Goal: Task Accomplishment & Management: Manage account settings

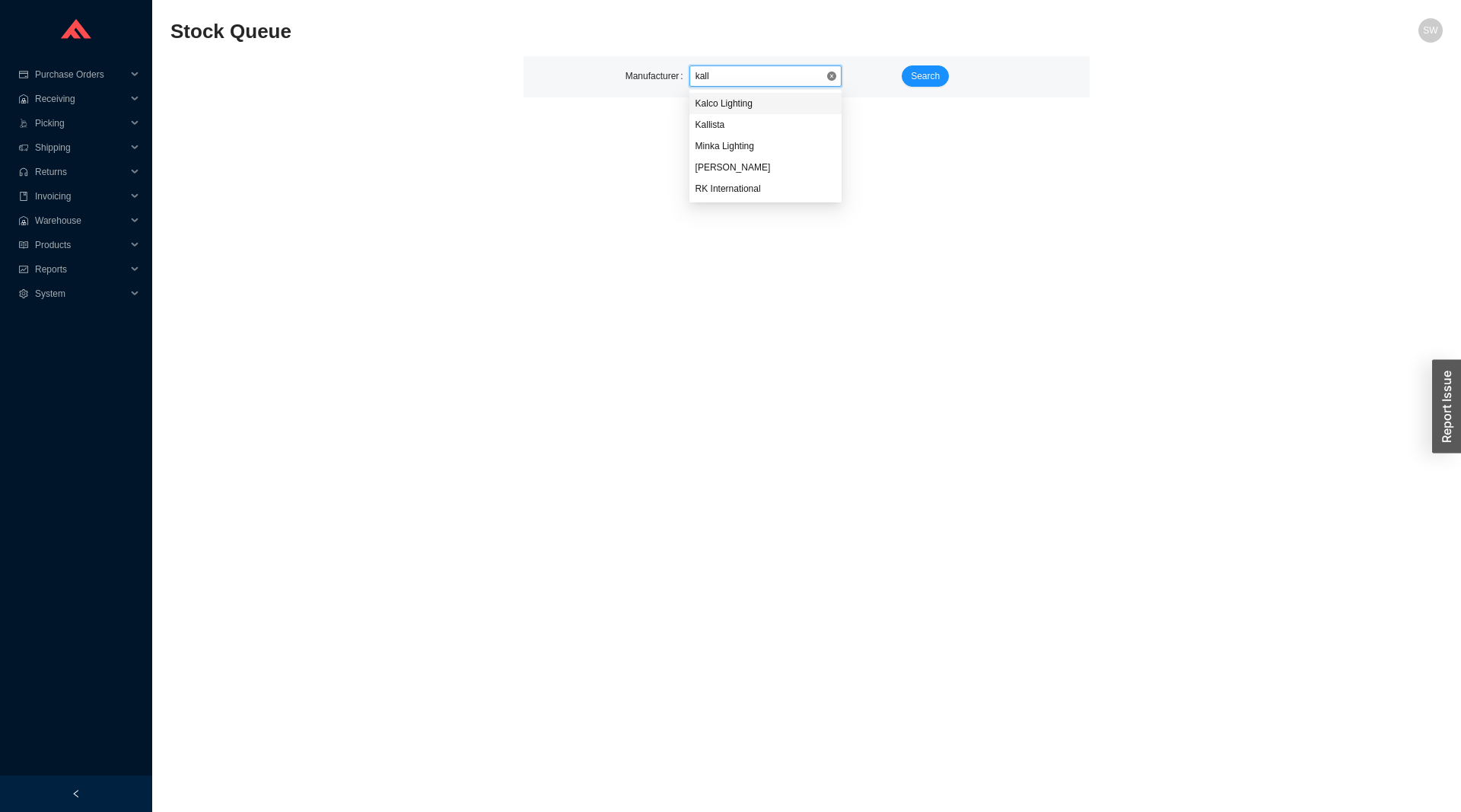
type input "kalli"
click at [742, 72] on span "Kalco Lighting" at bounding box center [766, 75] width 140 height 20
type input "kallis"
click at [919, 67] on button "Search" at bounding box center [925, 76] width 47 height 22
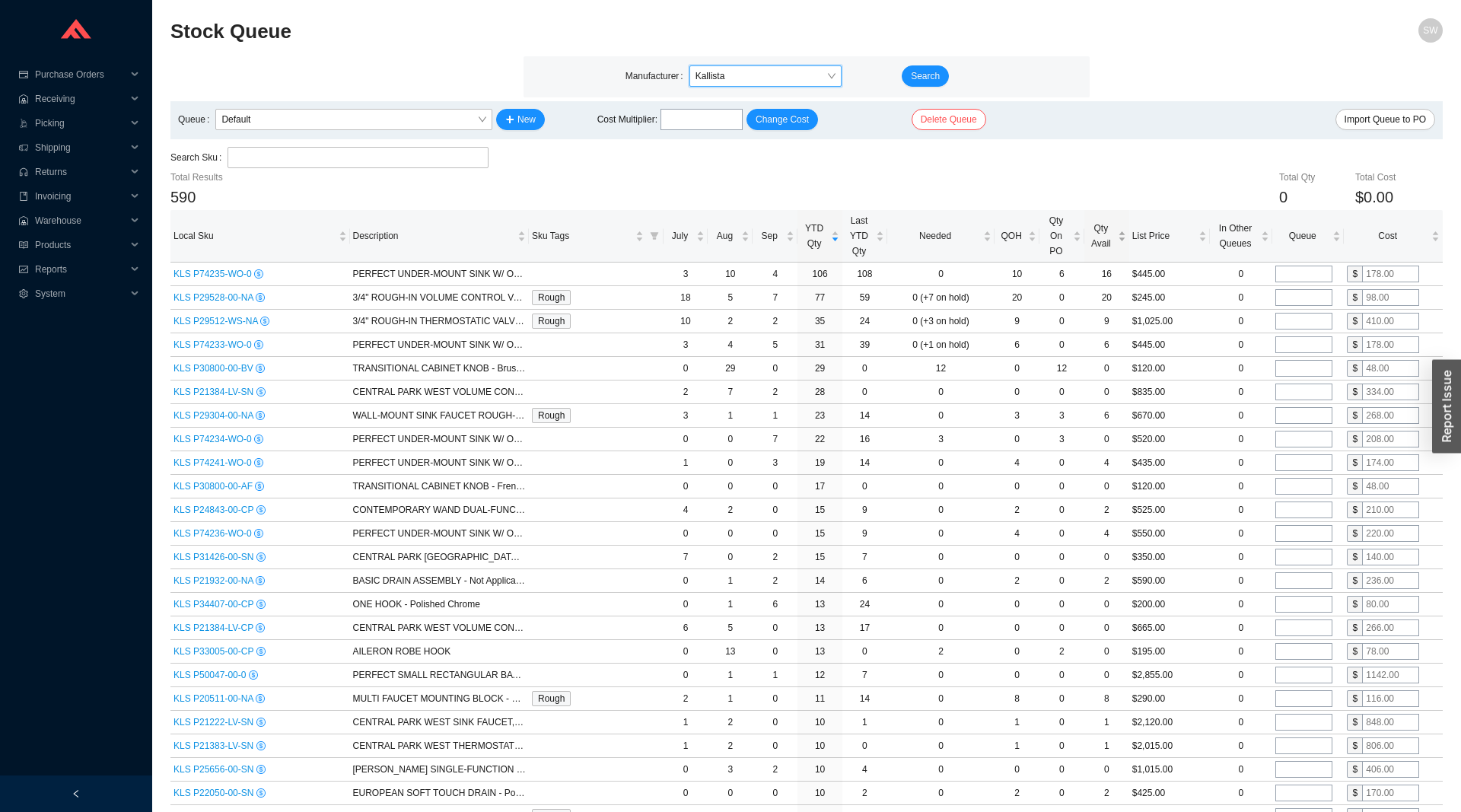
click at [1105, 239] on span "Qty Avail" at bounding box center [1101, 236] width 27 height 30
click at [1105, 238] on span "Qty Avail" at bounding box center [1101, 236] width 27 height 30
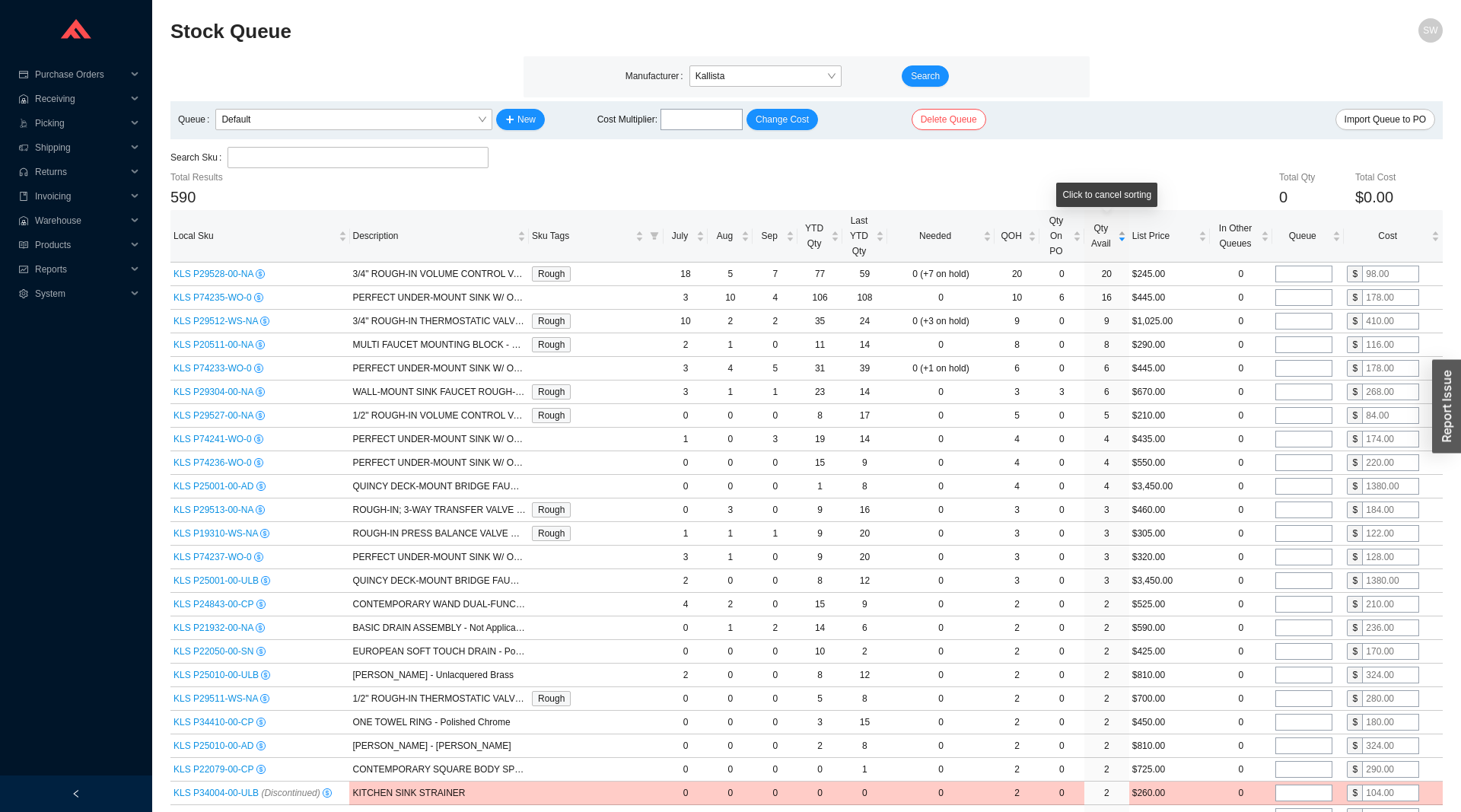
click at [1102, 236] on span "Qty Avail" at bounding box center [1101, 236] width 27 height 30
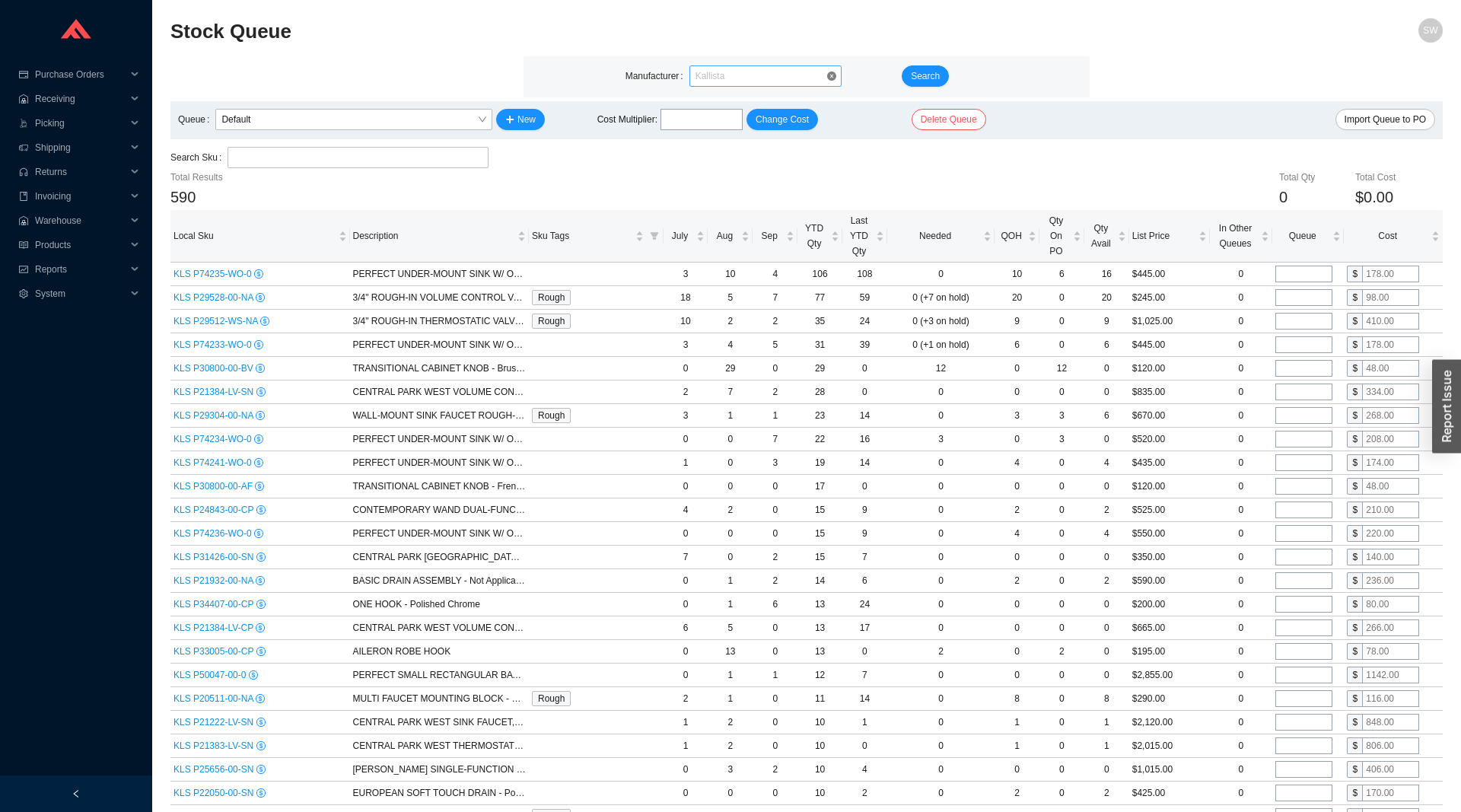
click at [761, 74] on span "Kallista" at bounding box center [766, 75] width 140 height 20
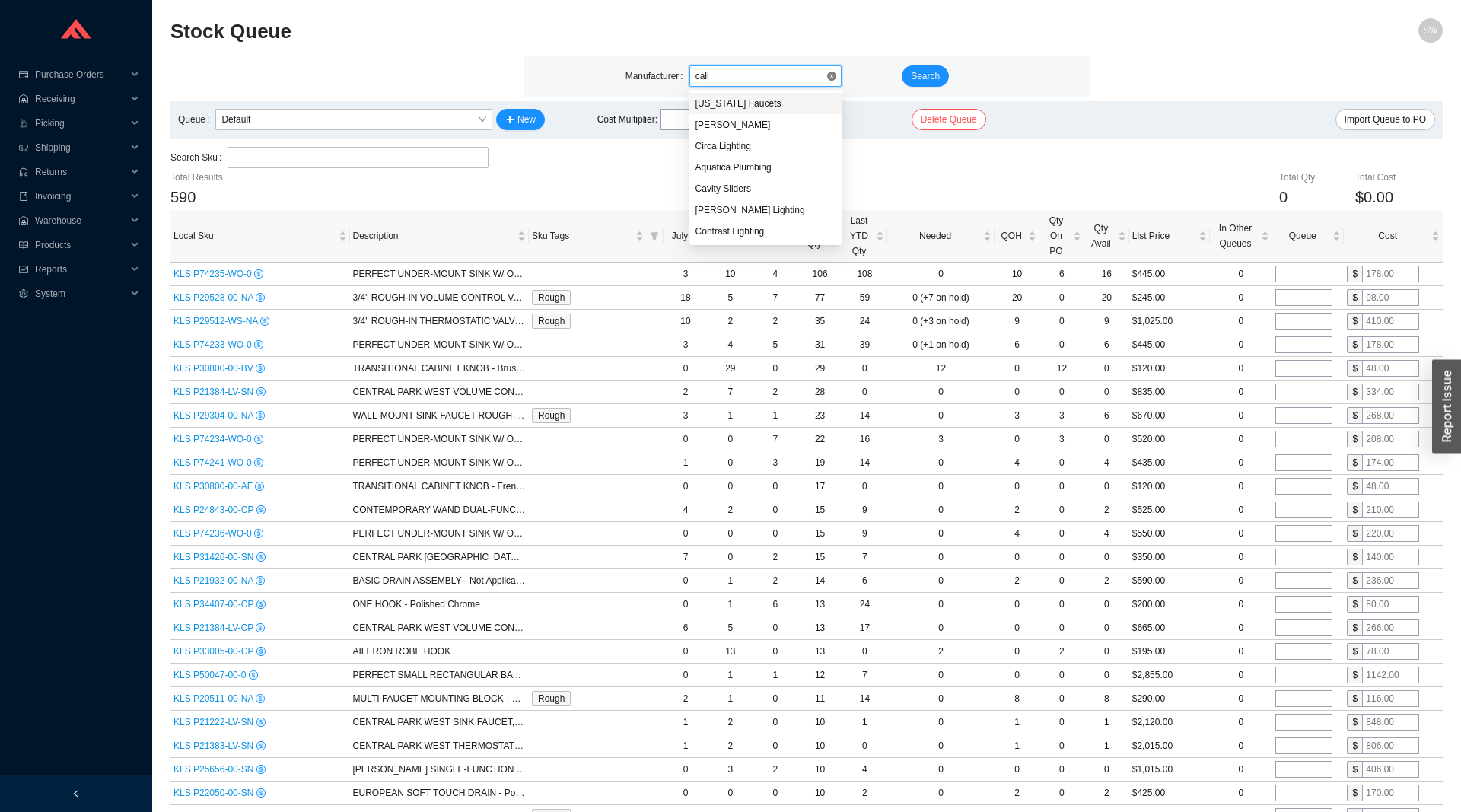
type input "calif"
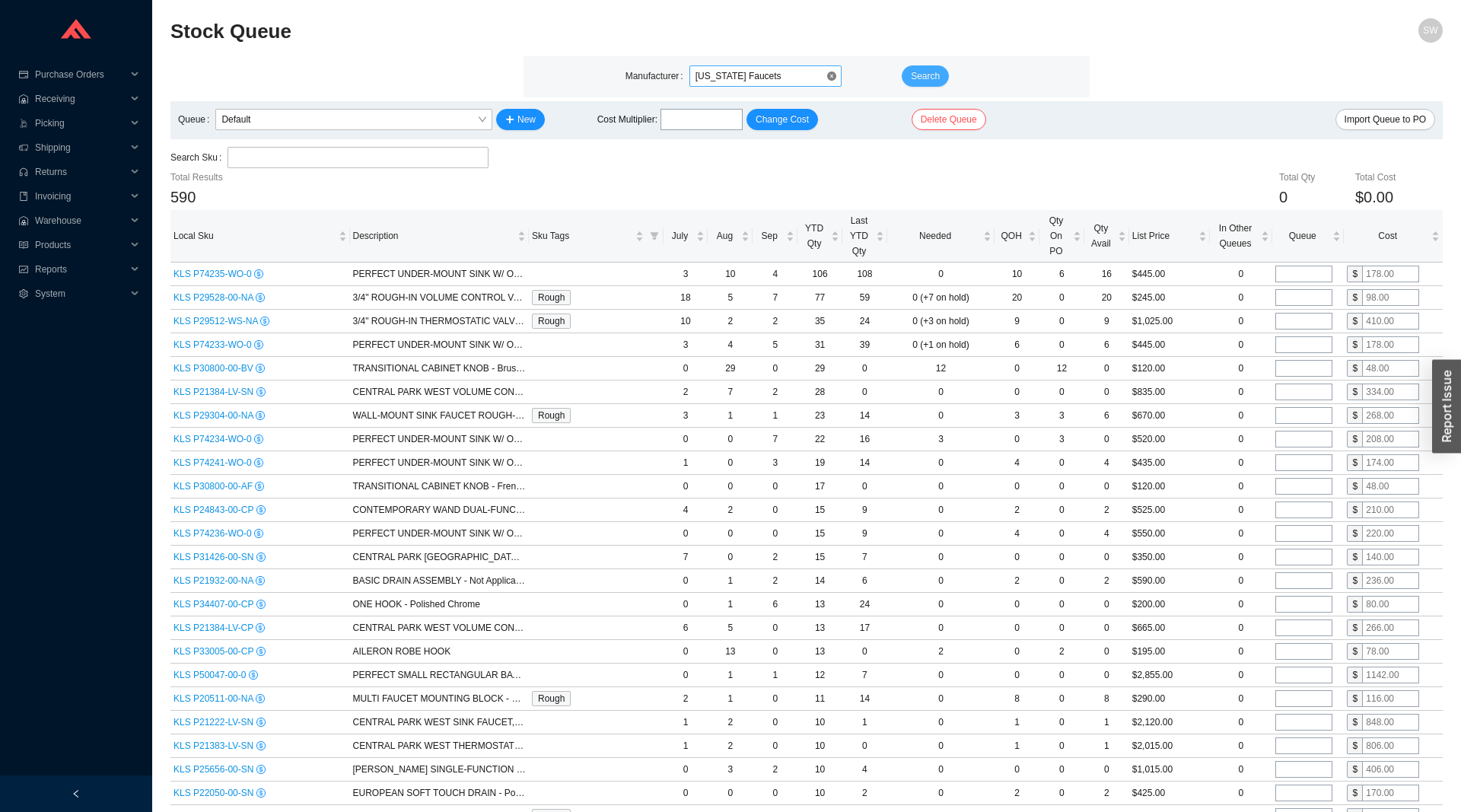
click at [920, 71] on span "Search" at bounding box center [926, 75] width 29 height 15
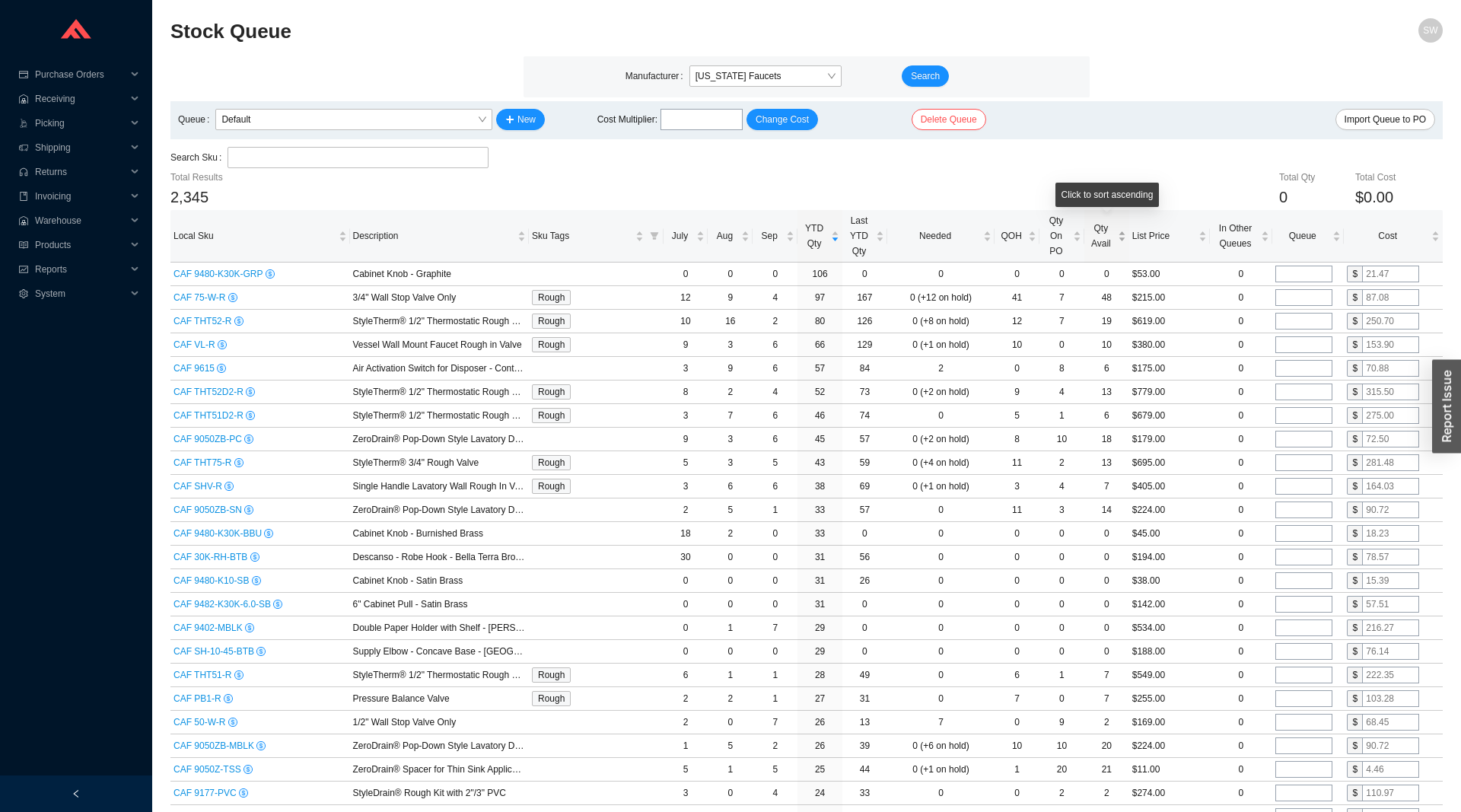
click at [1091, 242] on span "Qty Avail" at bounding box center [1101, 236] width 27 height 30
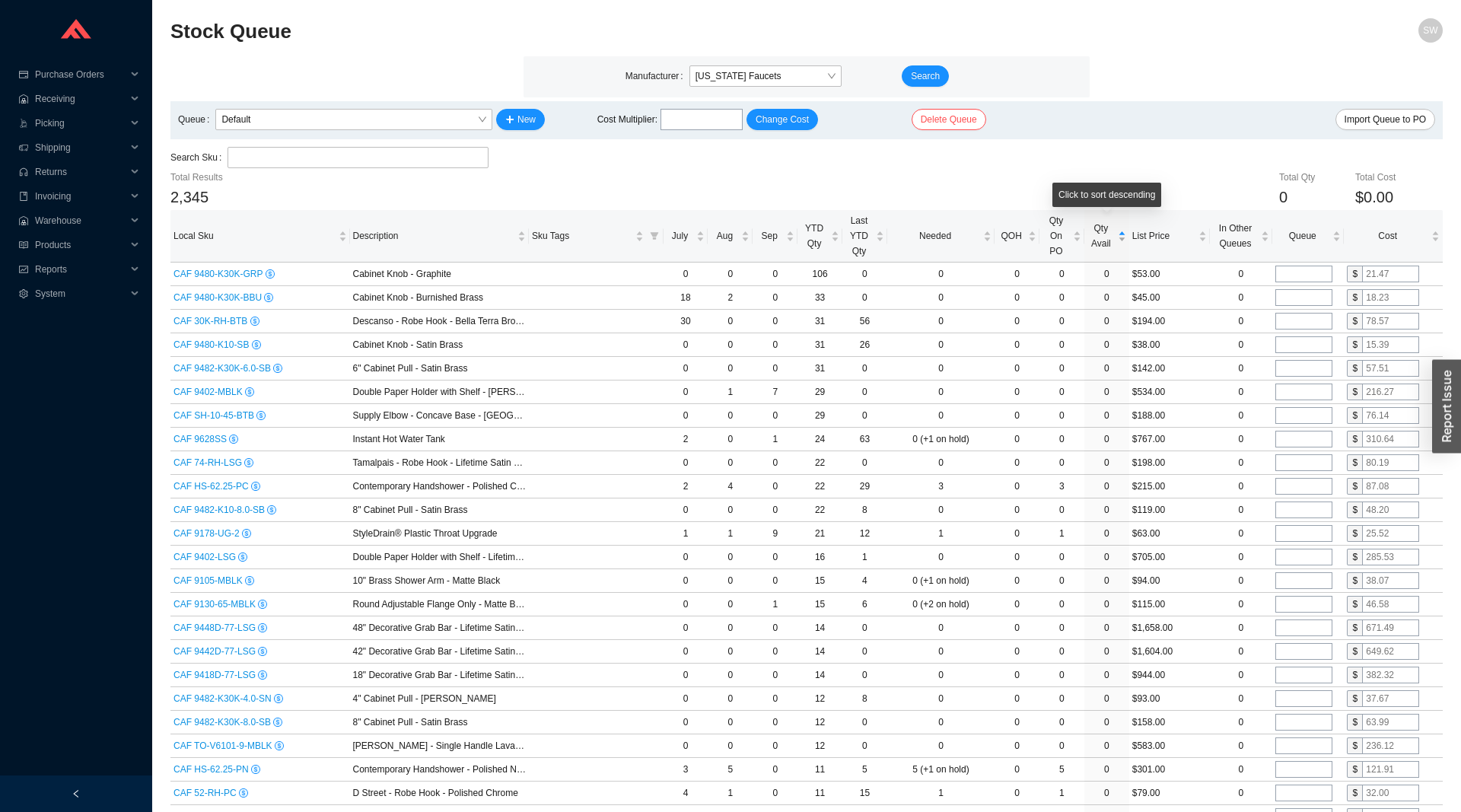
click at [1091, 240] on span "Qty Avail" at bounding box center [1101, 236] width 27 height 30
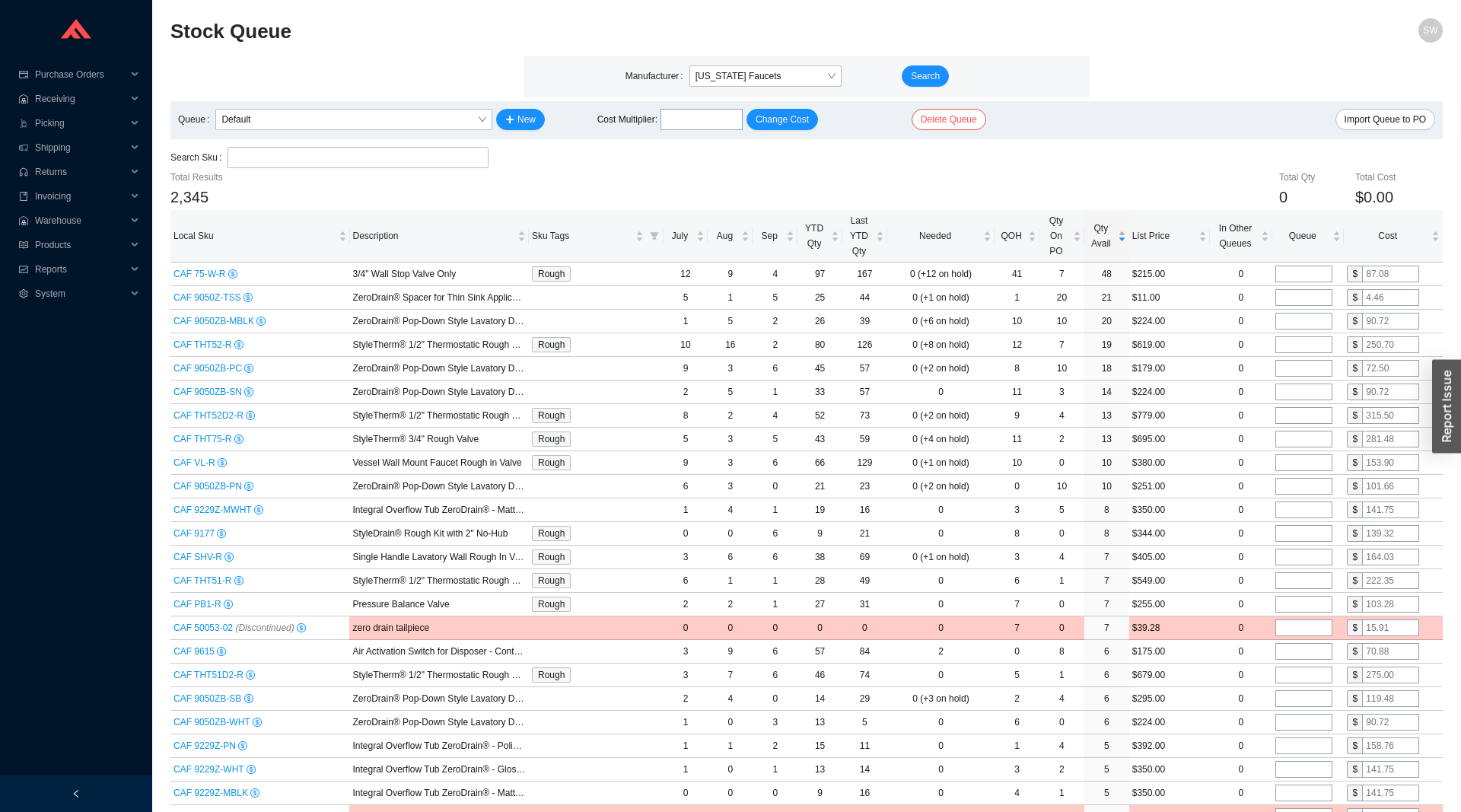
click at [1098, 234] on span "Qty Avail" at bounding box center [1101, 236] width 27 height 30
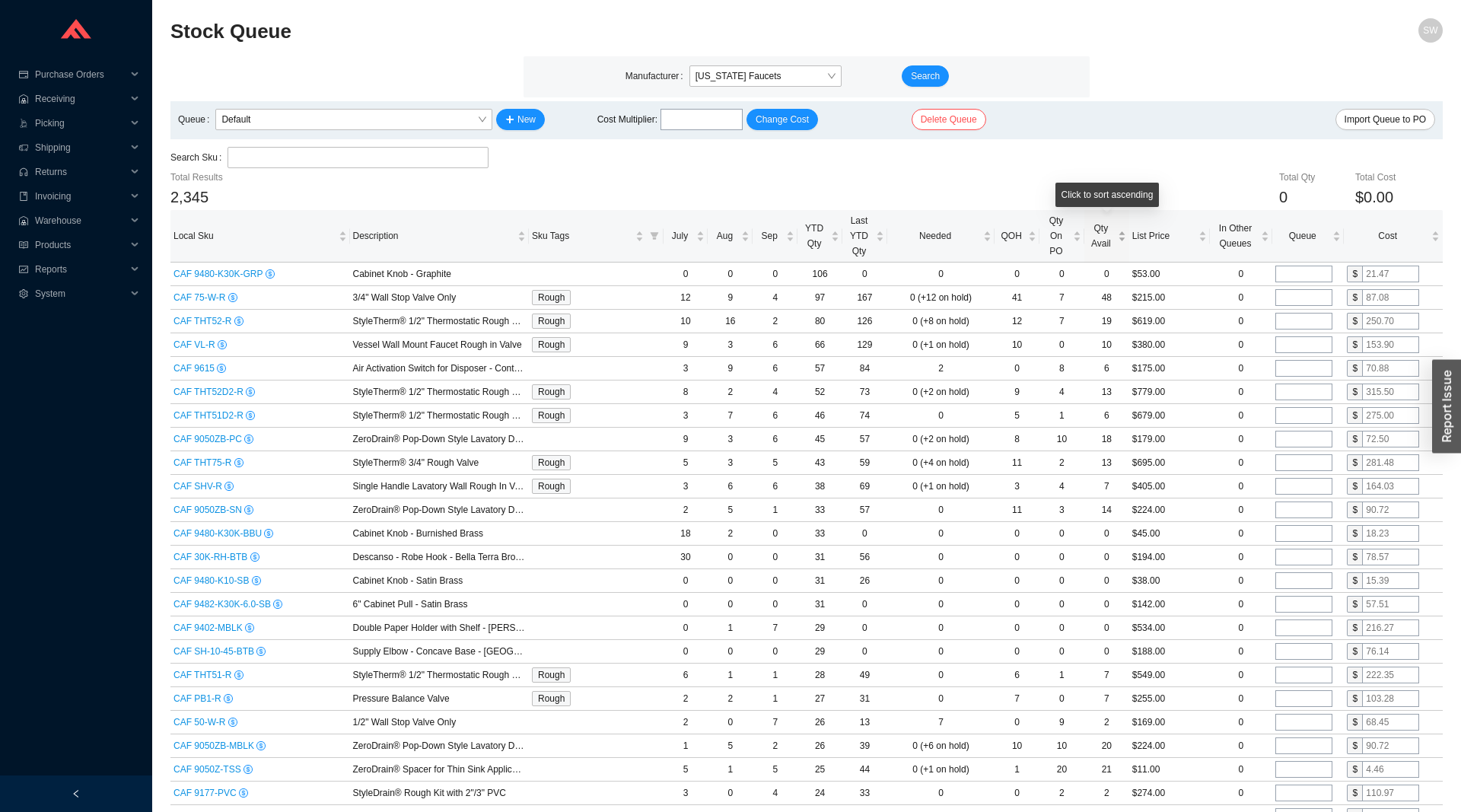
click at [1098, 234] on span "Qty Avail" at bounding box center [1101, 236] width 27 height 30
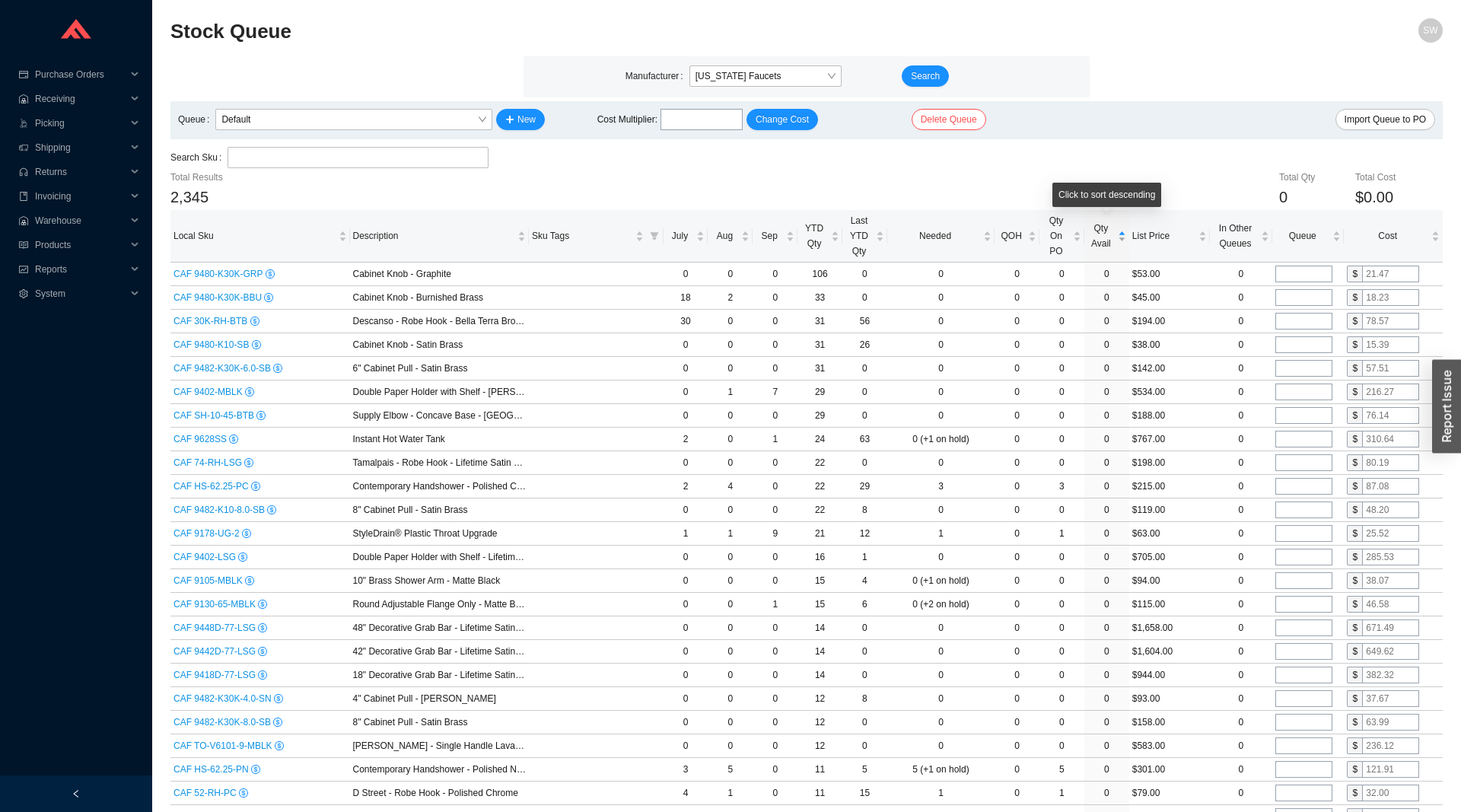
click at [1098, 234] on span "Qty Avail" at bounding box center [1101, 236] width 27 height 30
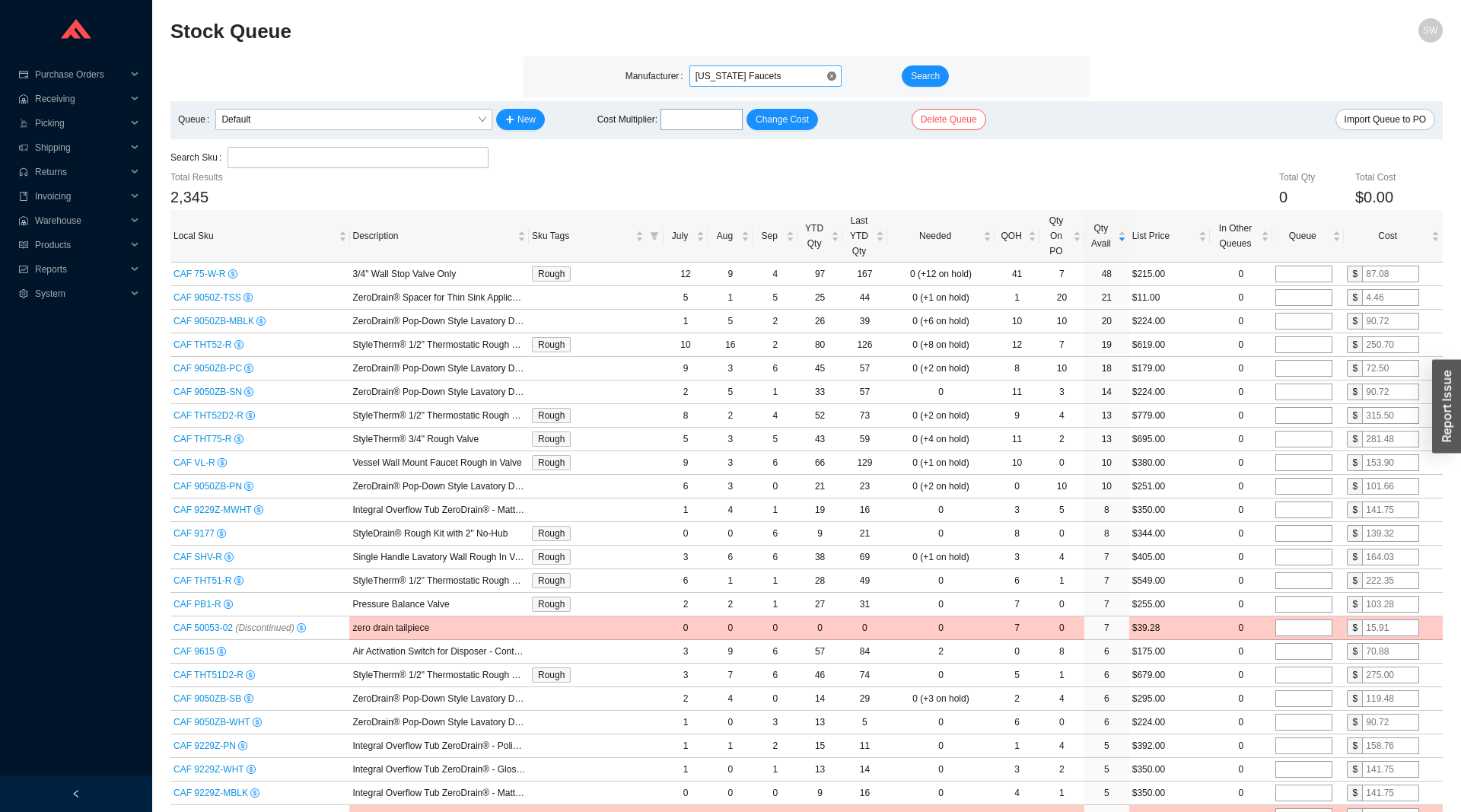
click at [730, 71] on span "[US_STATE] Faucets" at bounding box center [766, 75] width 140 height 20
type input "grohe"
click at [907, 80] on button "Search" at bounding box center [925, 76] width 47 height 22
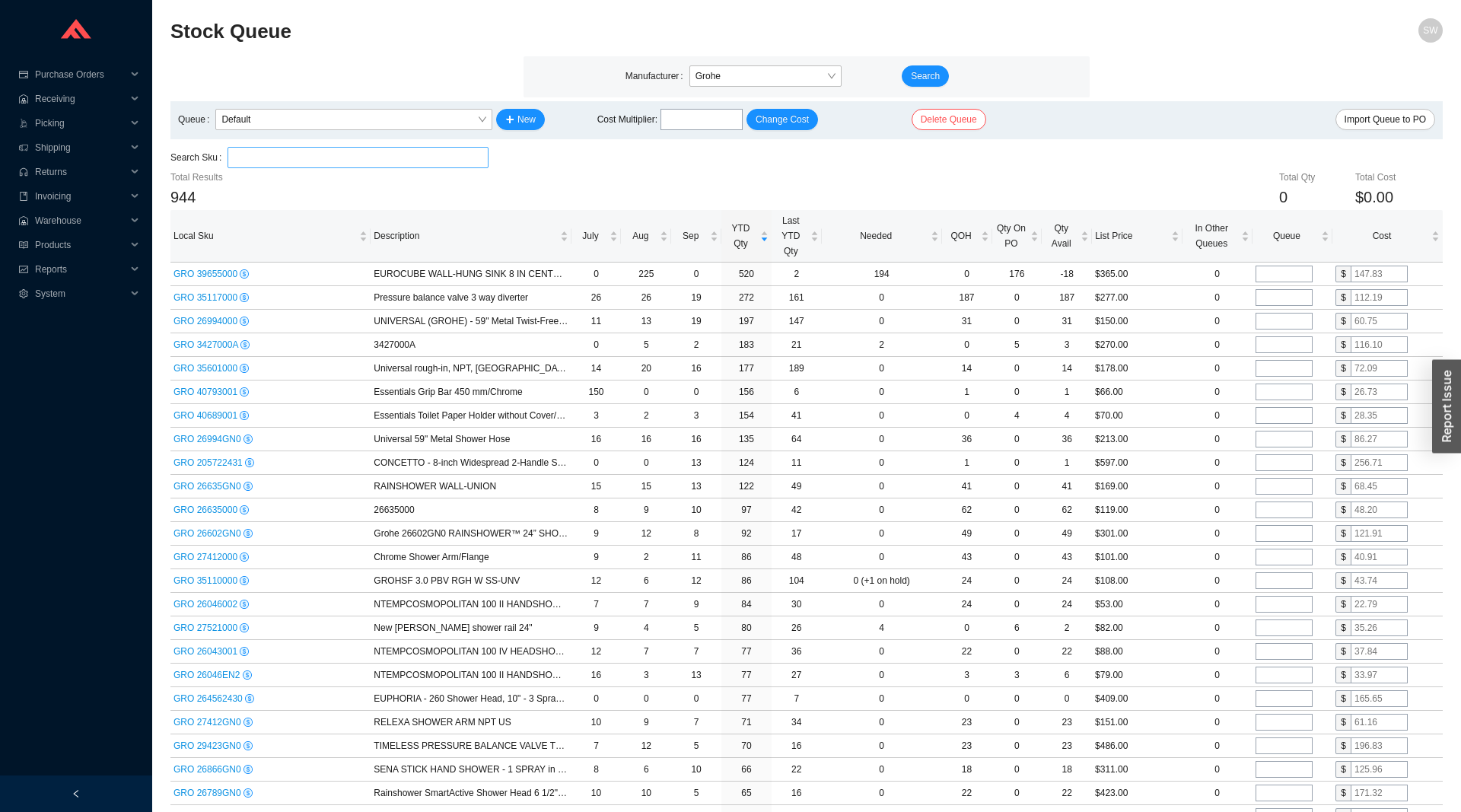
click at [341, 162] on input "search" at bounding box center [358, 157] width 249 height 20
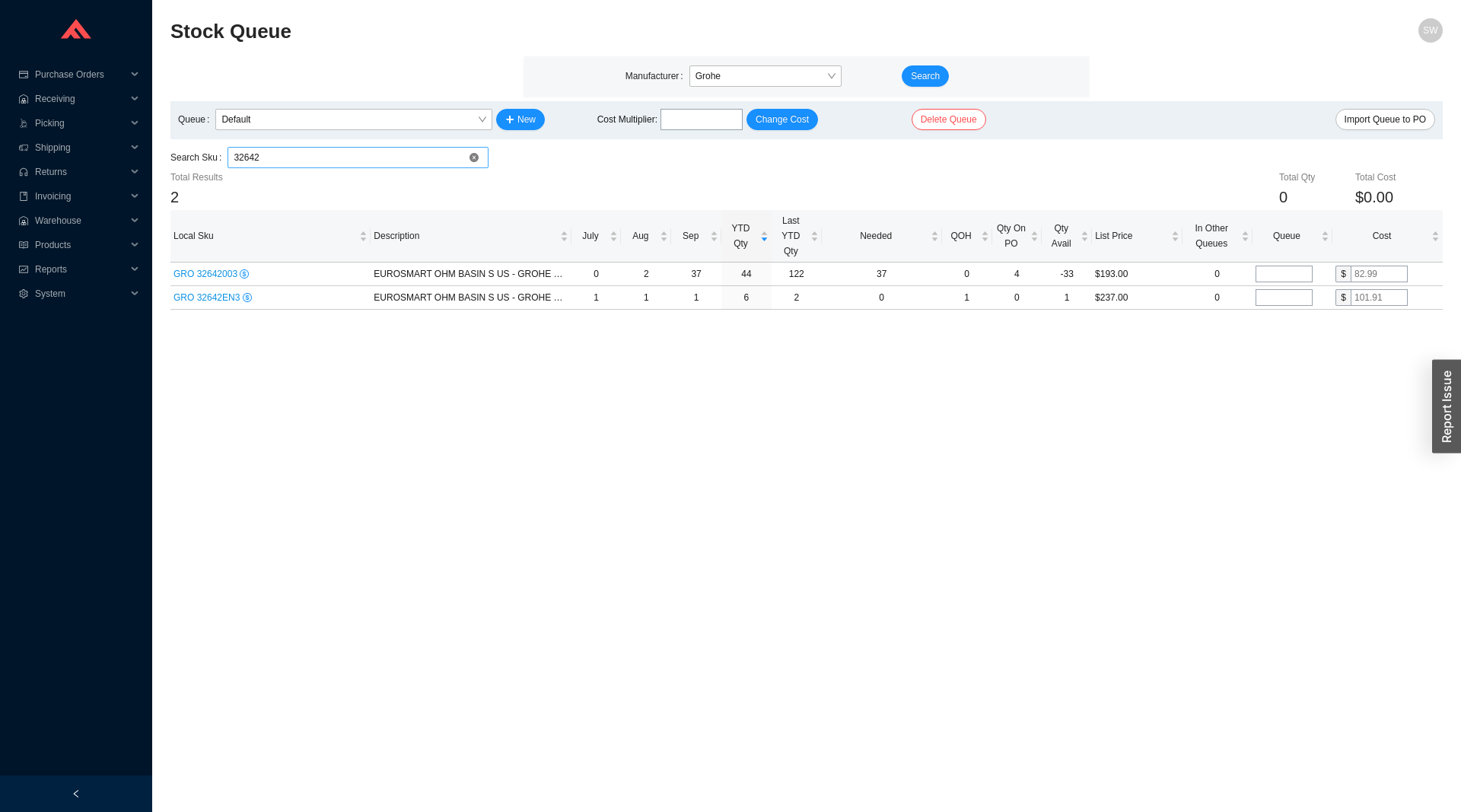
click at [362, 168] on div "32642" at bounding box center [357, 157] width 261 height 22
click at [359, 167] on input "32642" at bounding box center [358, 157] width 249 height 20
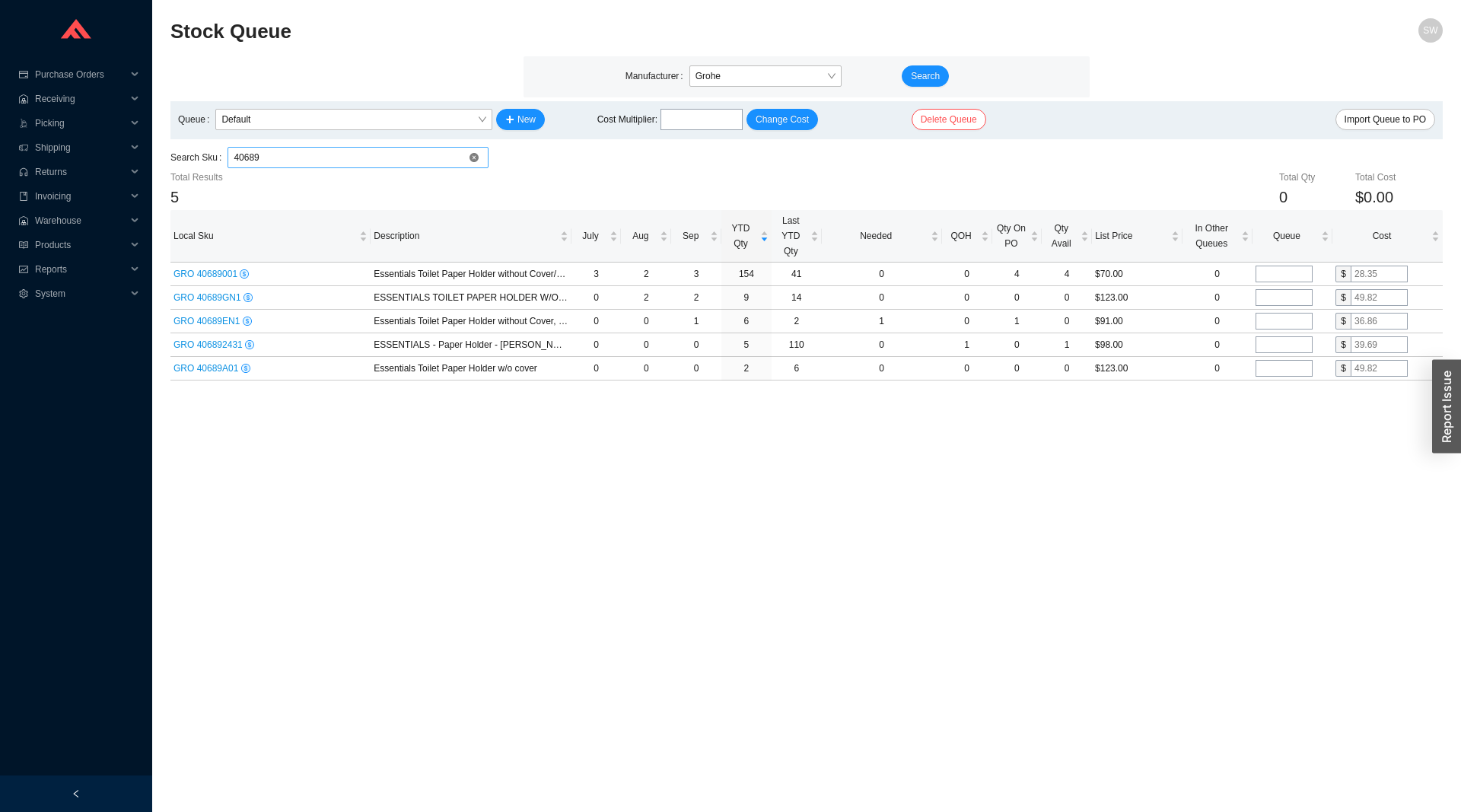
click at [372, 150] on input "40689" at bounding box center [358, 157] width 249 height 20
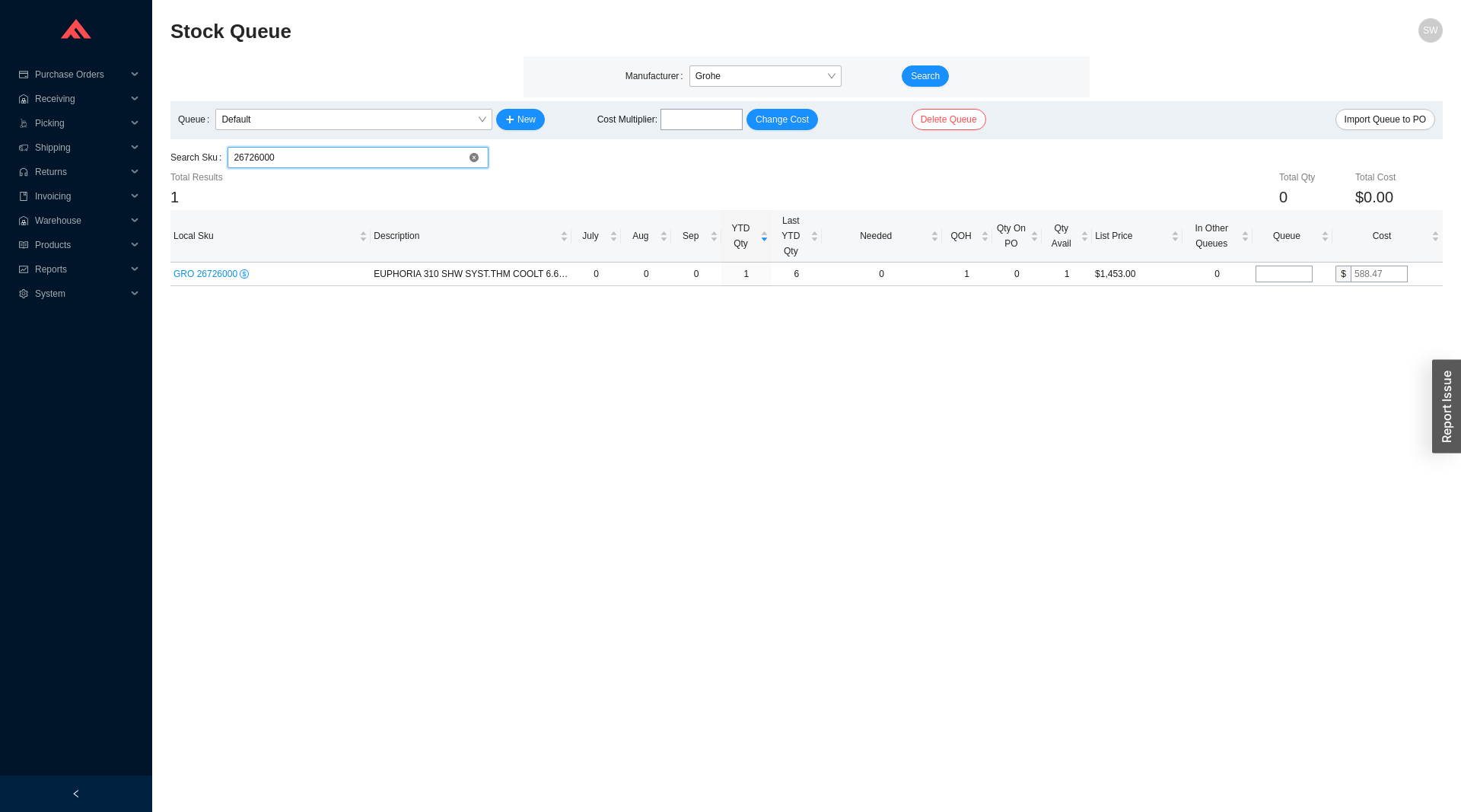
click at [326, 156] on input "26726000" at bounding box center [358, 157] width 249 height 20
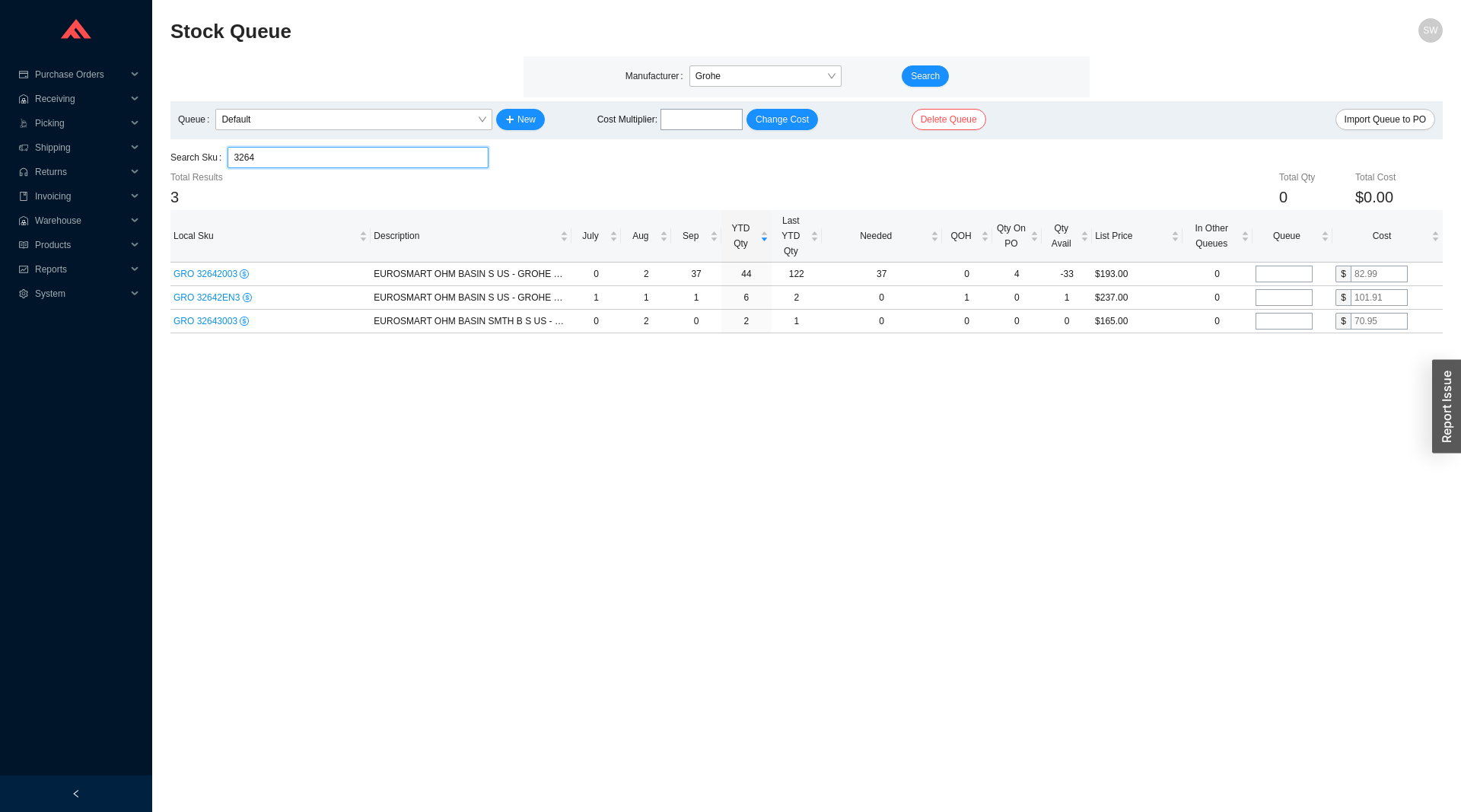
type input "3264"
click at [257, 154] on input "3264" at bounding box center [358, 157] width 249 height 20
click at [1275, 267] on input "tel" at bounding box center [1284, 274] width 57 height 17
type input "35"
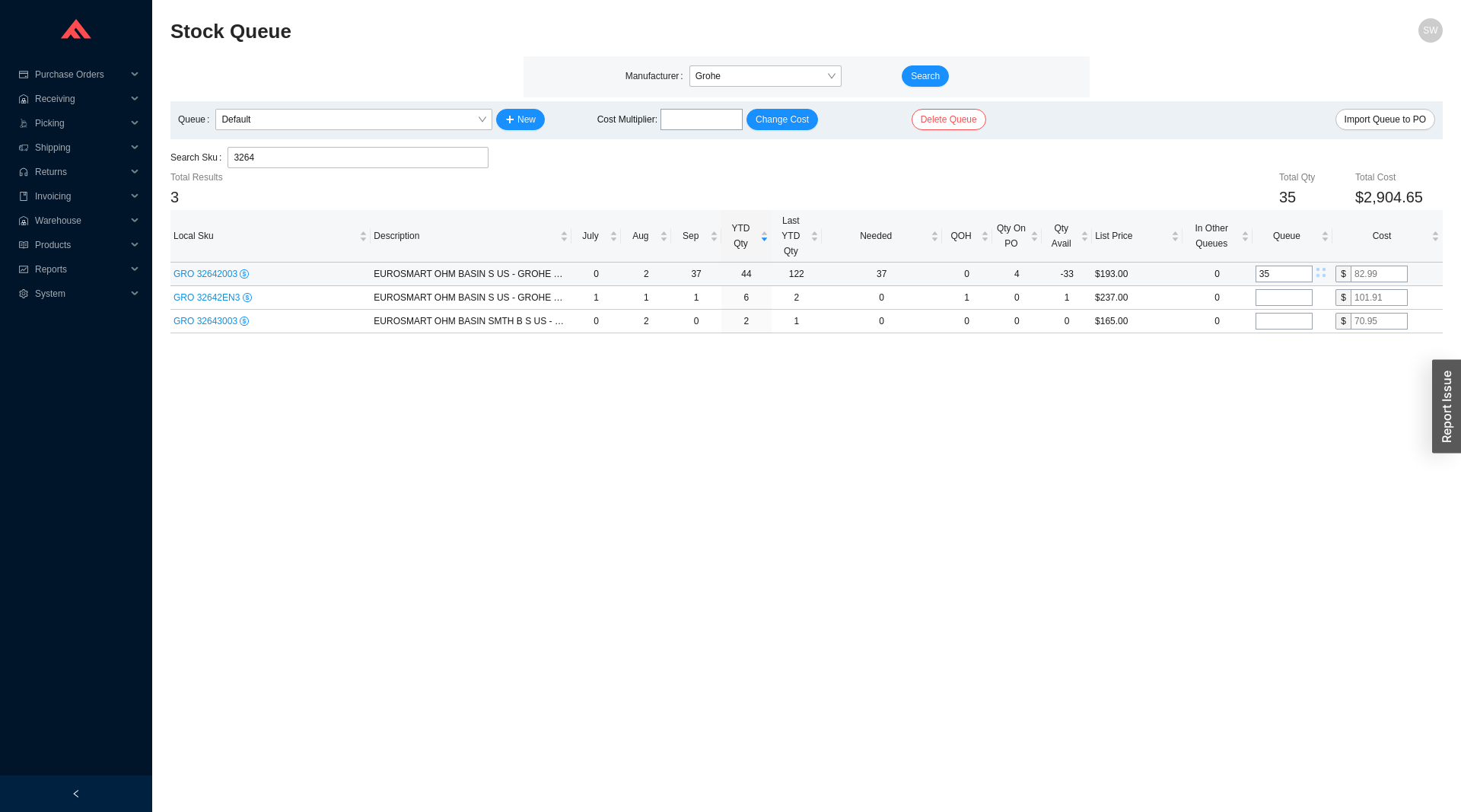
click at [1372, 278] on input "text" at bounding box center [1379, 274] width 57 height 17
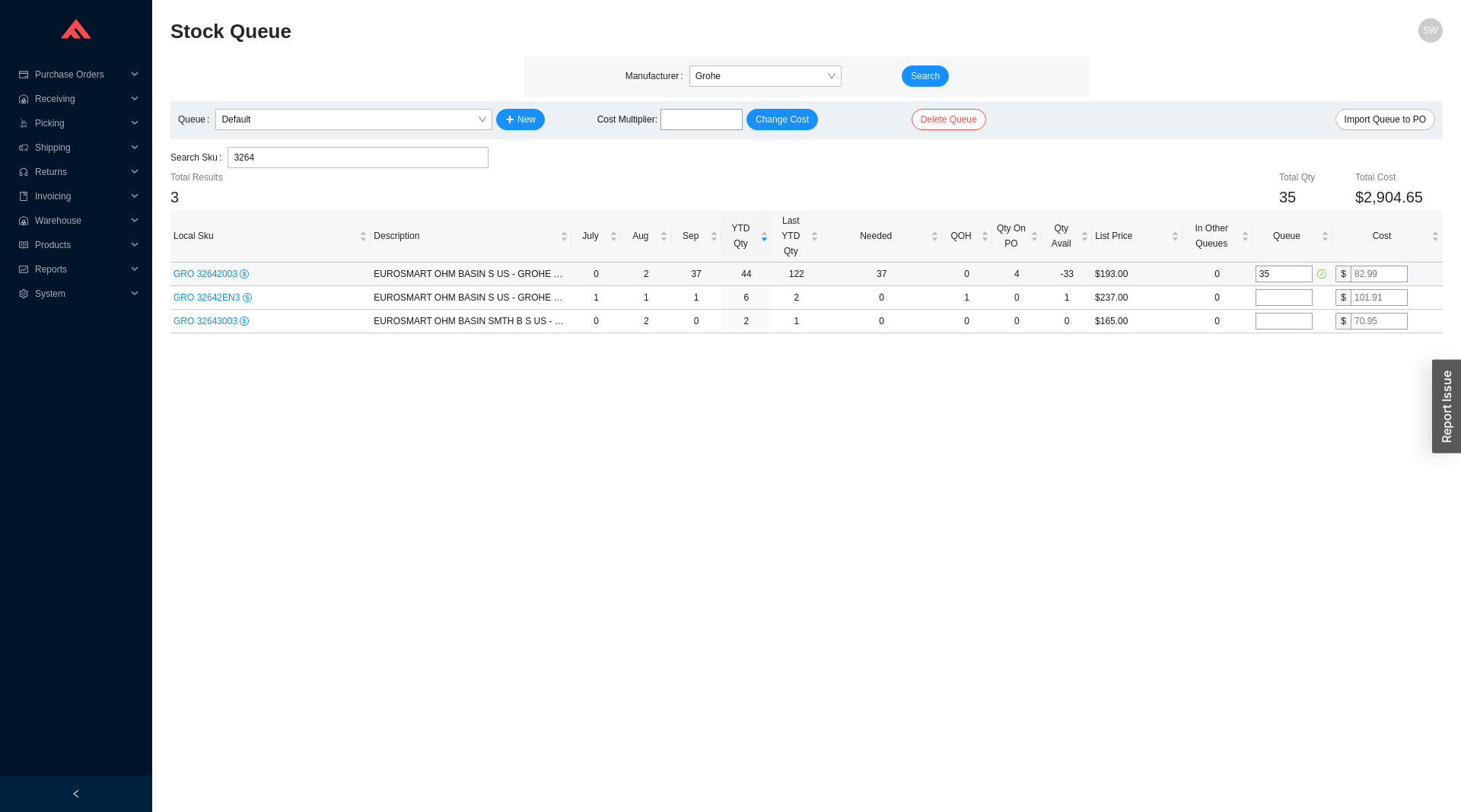
click at [1372, 278] on input "text" at bounding box center [1379, 274] width 57 height 17
type input "58"
click at [1169, 473] on main "Stock Queue SW Manufacturer Grohe Search Queue Default New Cost Multiplier : Ch…" at bounding box center [806, 415] width 1272 height 794
click at [265, 164] on input "3264" at bounding box center [358, 157] width 249 height 20
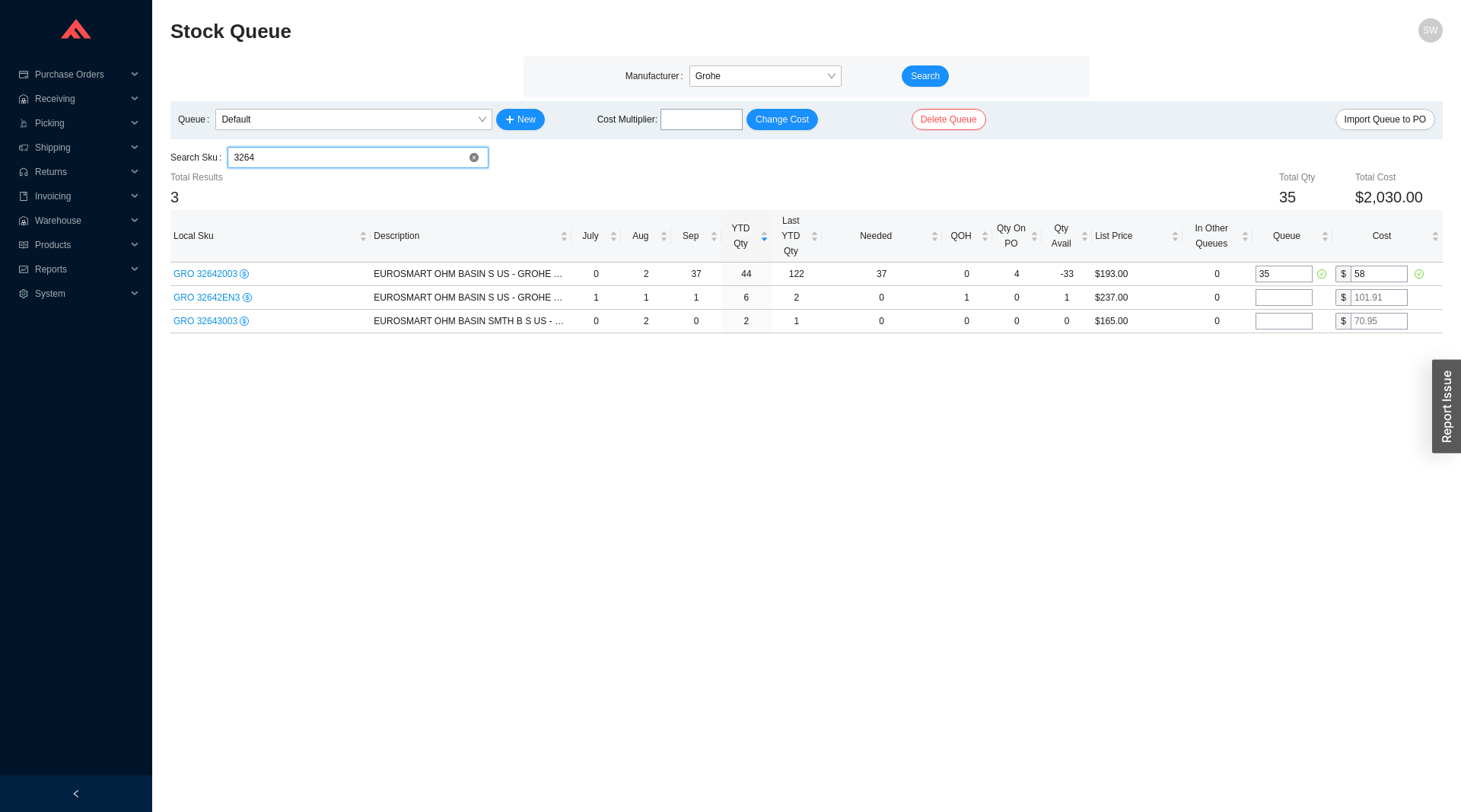
click at [265, 164] on input "3264" at bounding box center [358, 157] width 249 height 20
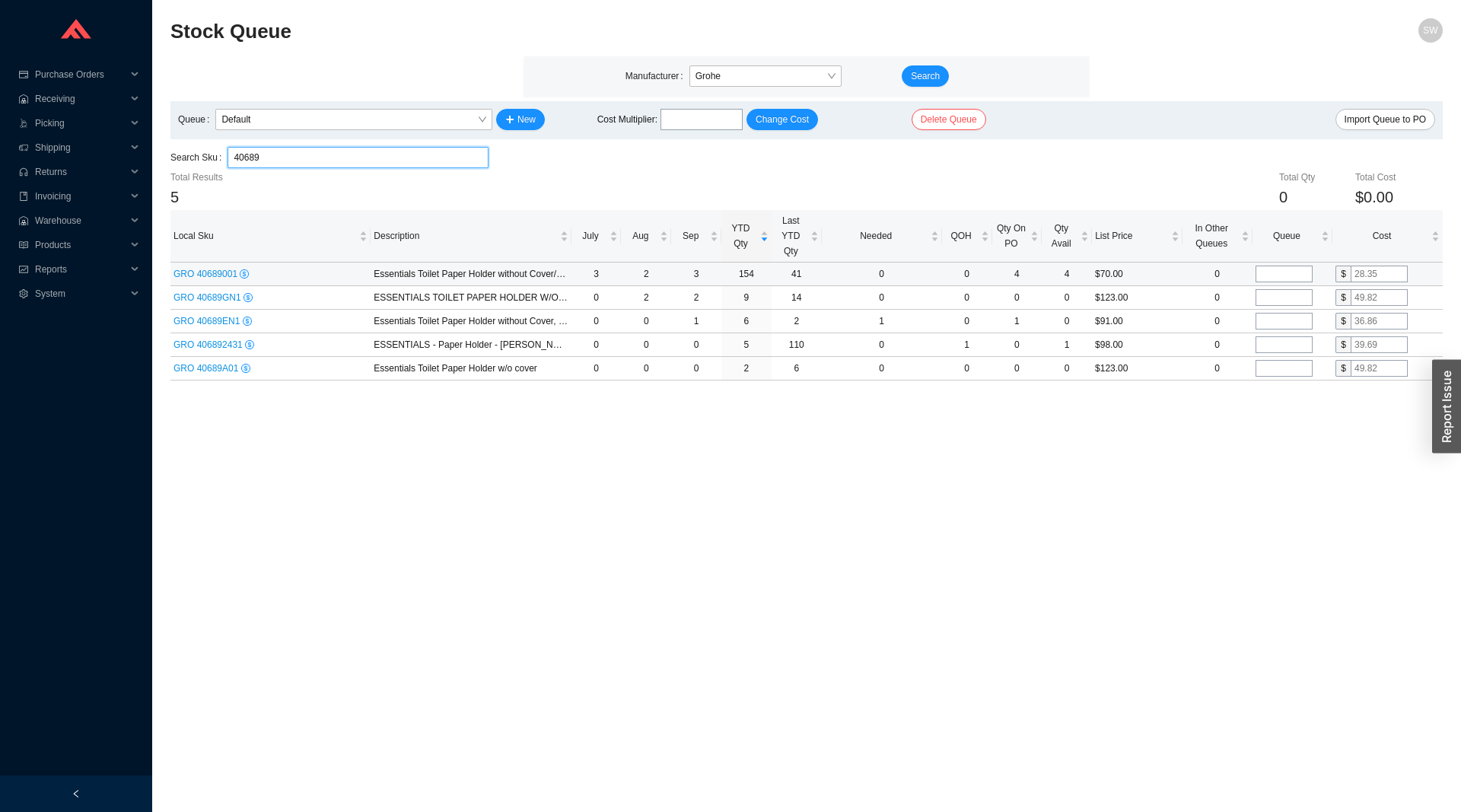
type input "40689"
click at [1268, 275] on input "tel" at bounding box center [1284, 274] width 57 height 17
type input "20"
click at [1354, 278] on input "text" at bounding box center [1379, 274] width 57 height 17
type input "19"
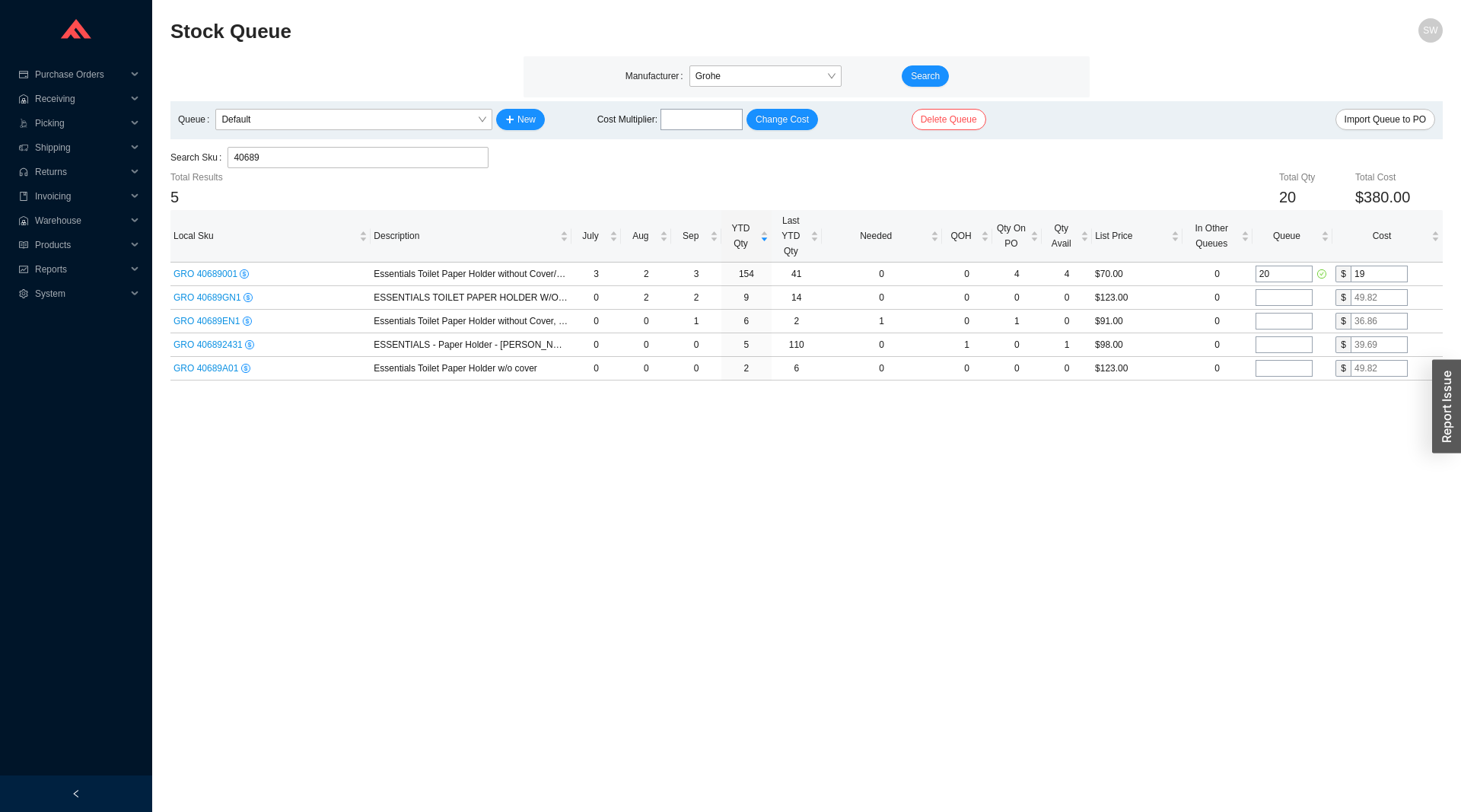
click at [1197, 441] on main "Stock Queue SW Manufacturer Grohe Search Queue Default New Cost Multiplier : Ch…" at bounding box center [806, 415] width 1272 height 794
click at [380, 161] on input "40689" at bounding box center [358, 157] width 249 height 20
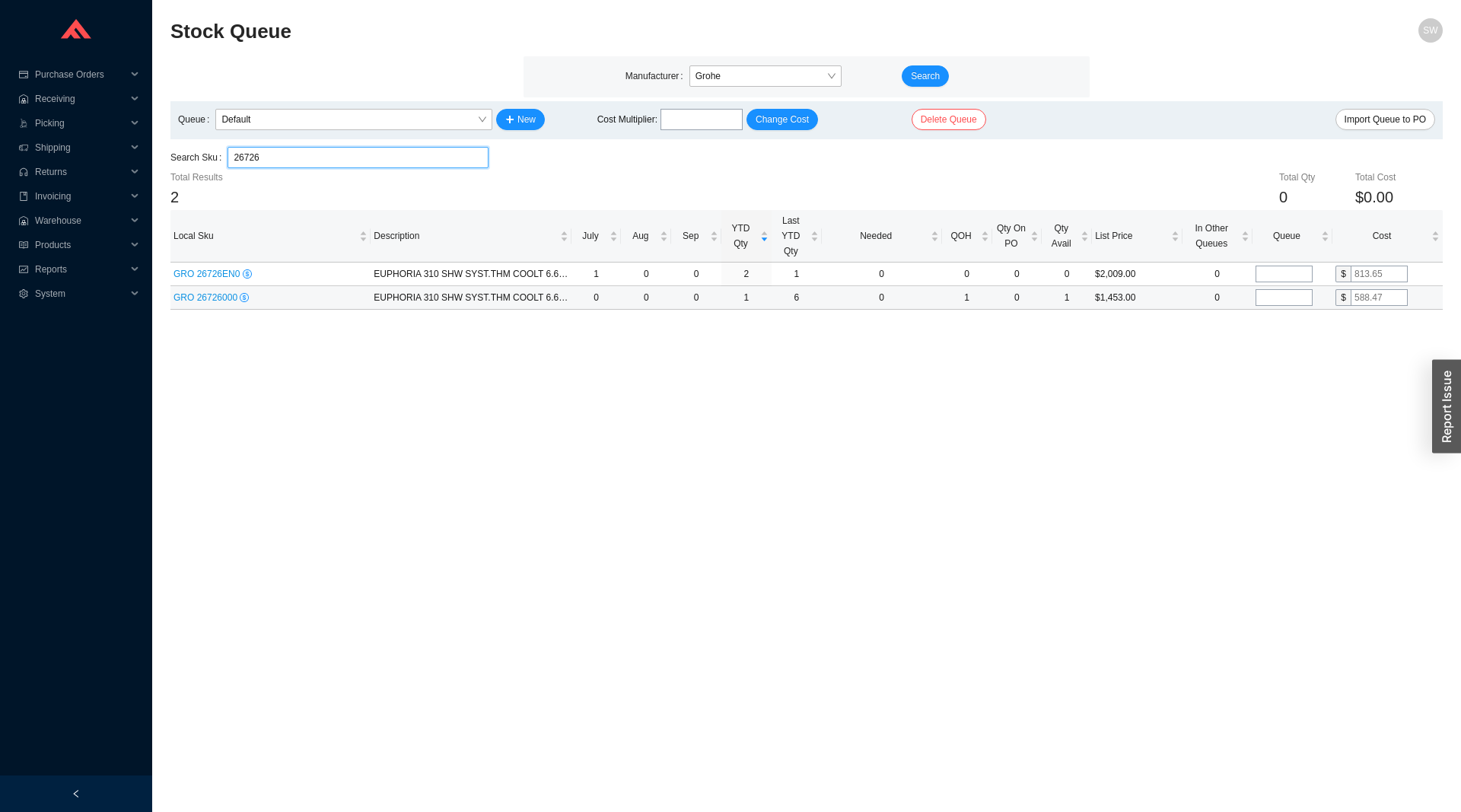
type input "26726"
click at [1270, 300] on input "tel" at bounding box center [1284, 297] width 57 height 17
type input "10"
click at [1394, 300] on input "text" at bounding box center [1379, 297] width 57 height 17
click at [1310, 292] on input "10" at bounding box center [1284, 297] width 57 height 17
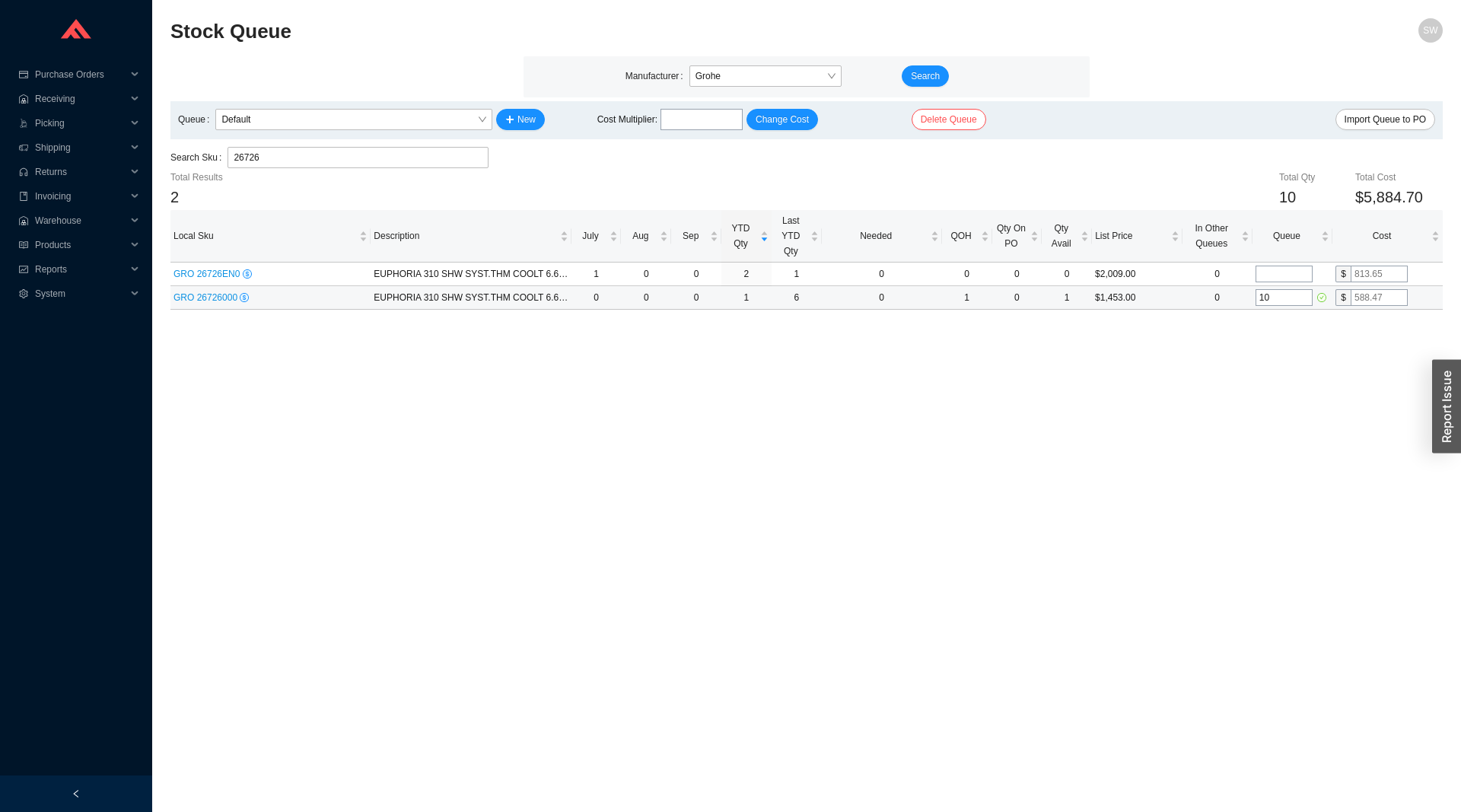
click at [1310, 292] on input "10" at bounding box center [1284, 297] width 57 height 17
click at [1382, 292] on input "text" at bounding box center [1379, 297] width 57 height 17
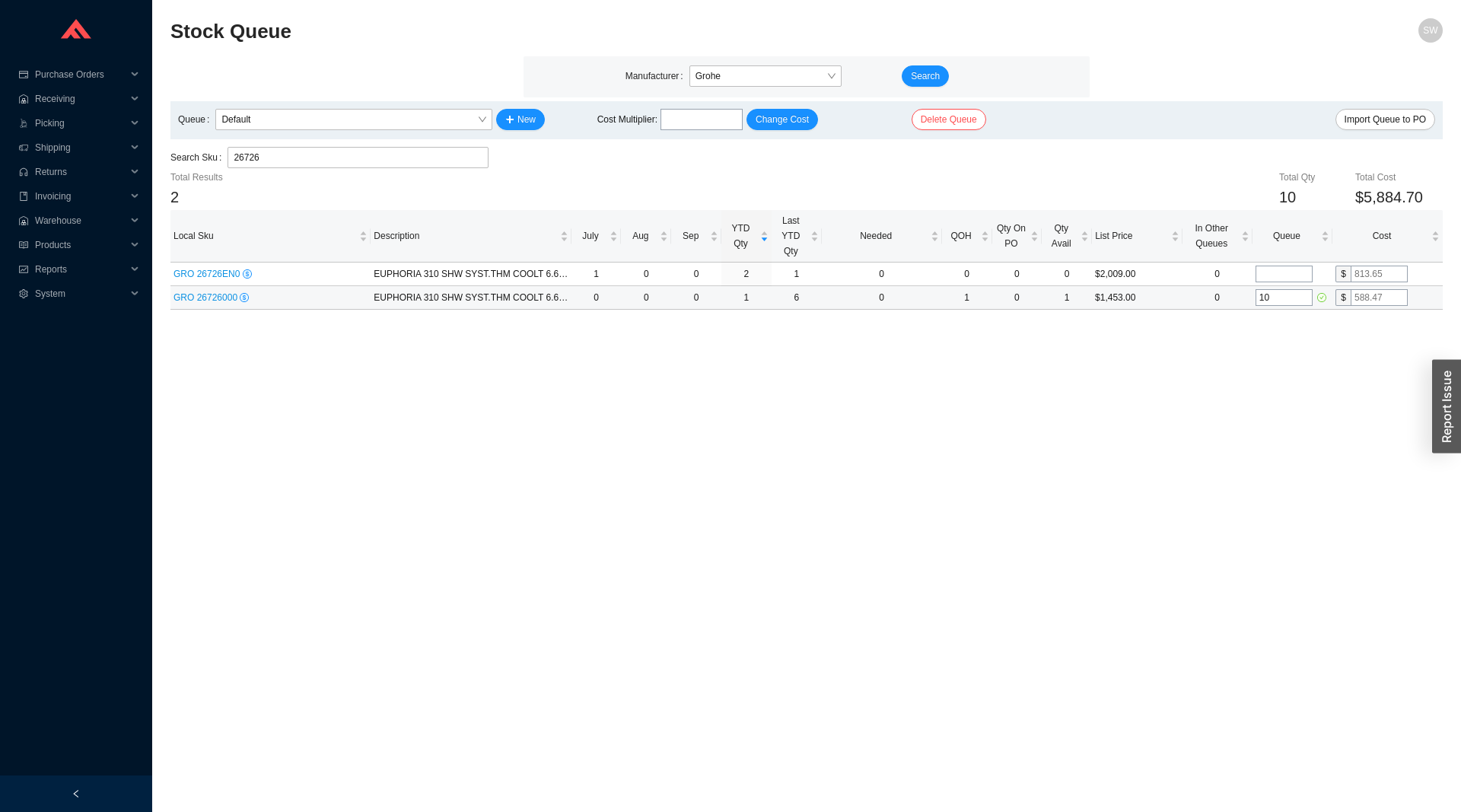
click at [1382, 292] on input "text" at bounding box center [1379, 297] width 57 height 17
click at [1382, 294] on input "text" at bounding box center [1379, 297] width 57 height 17
type input "460"
click at [1214, 386] on main "Stock Queue SW Manufacturer Grohe Search Queue Default New Cost Multiplier : Ch…" at bounding box center [806, 415] width 1272 height 794
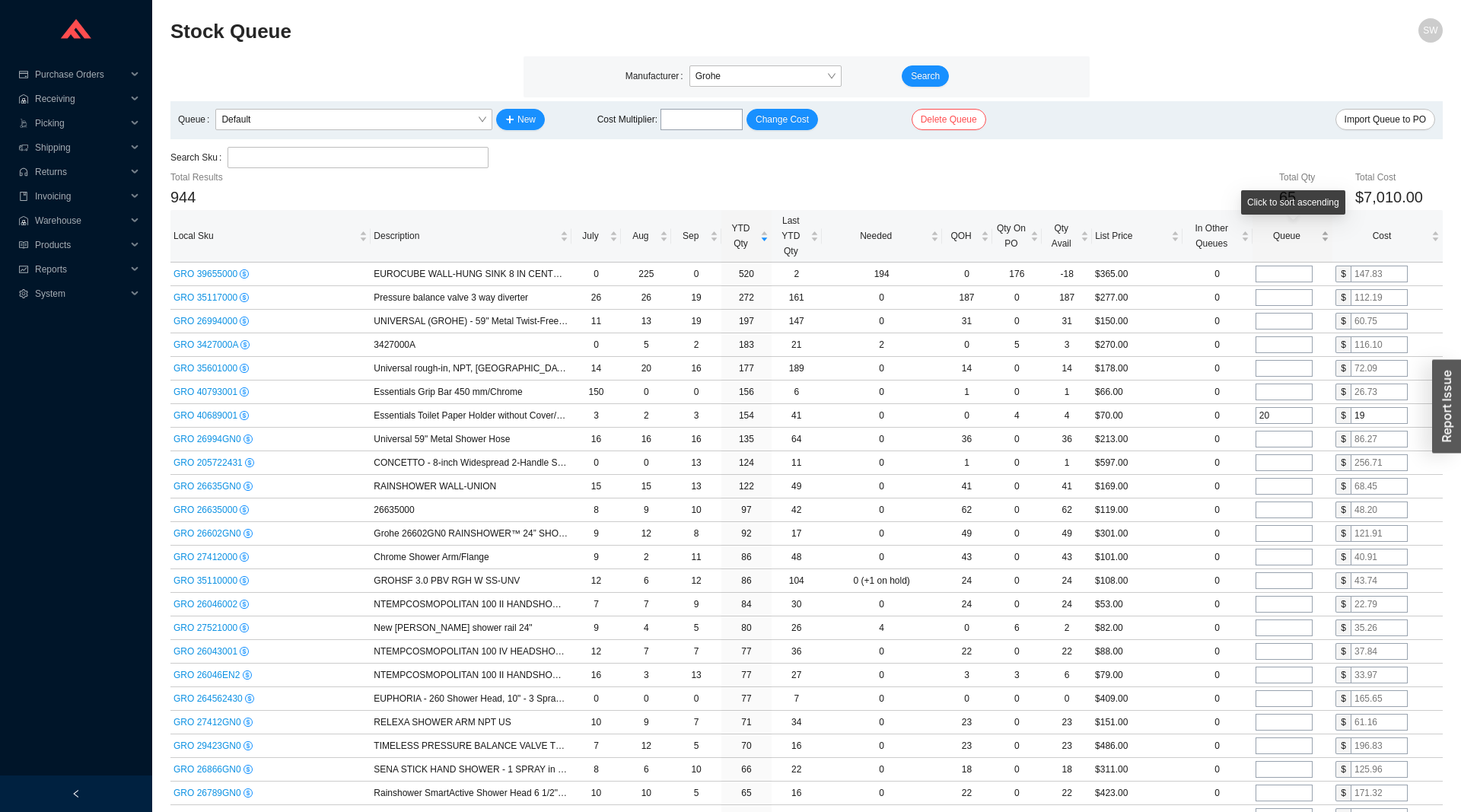
click at [1292, 242] on span "Queue" at bounding box center [1287, 235] width 63 height 15
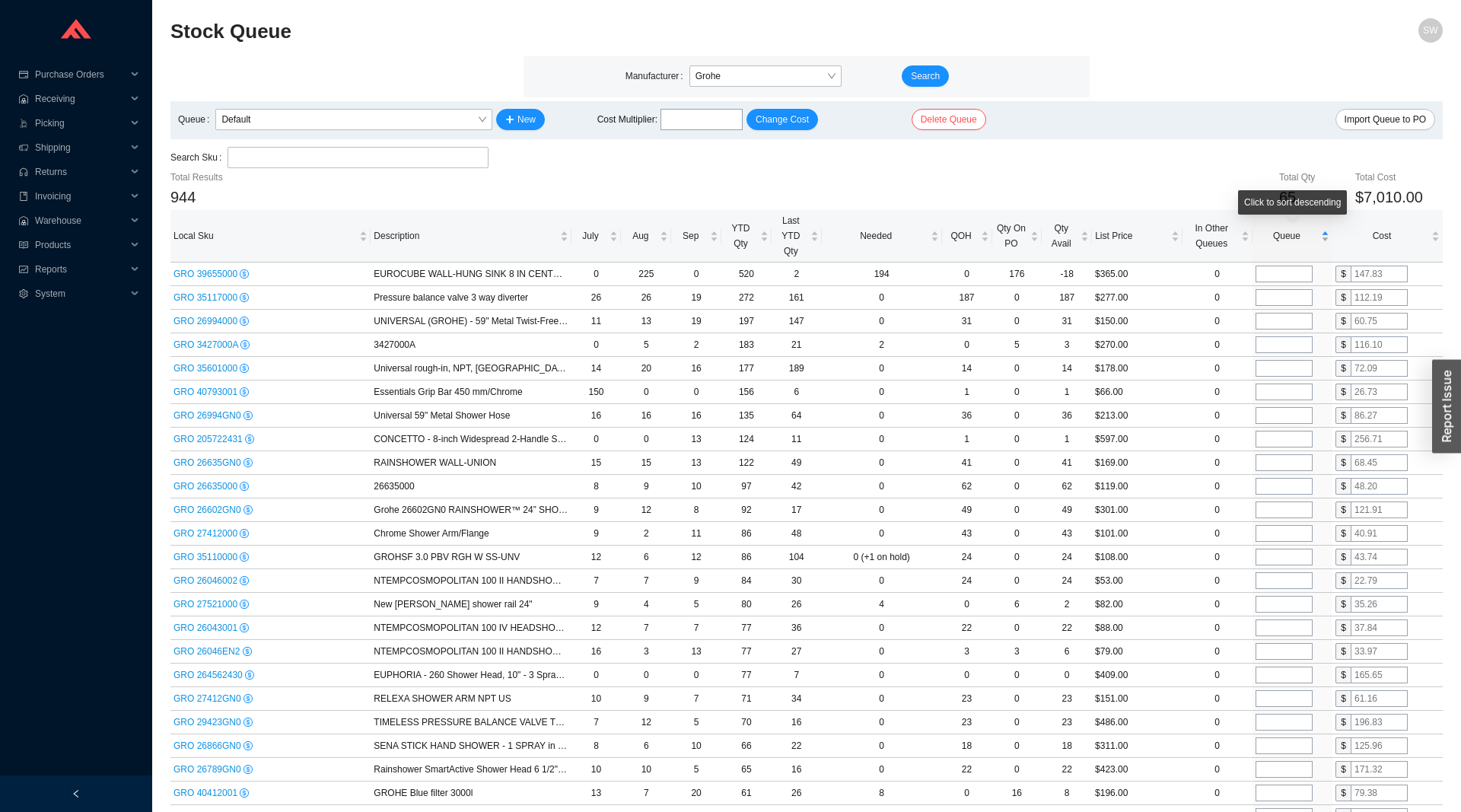
click at [1292, 242] on span "Queue" at bounding box center [1287, 235] width 63 height 15
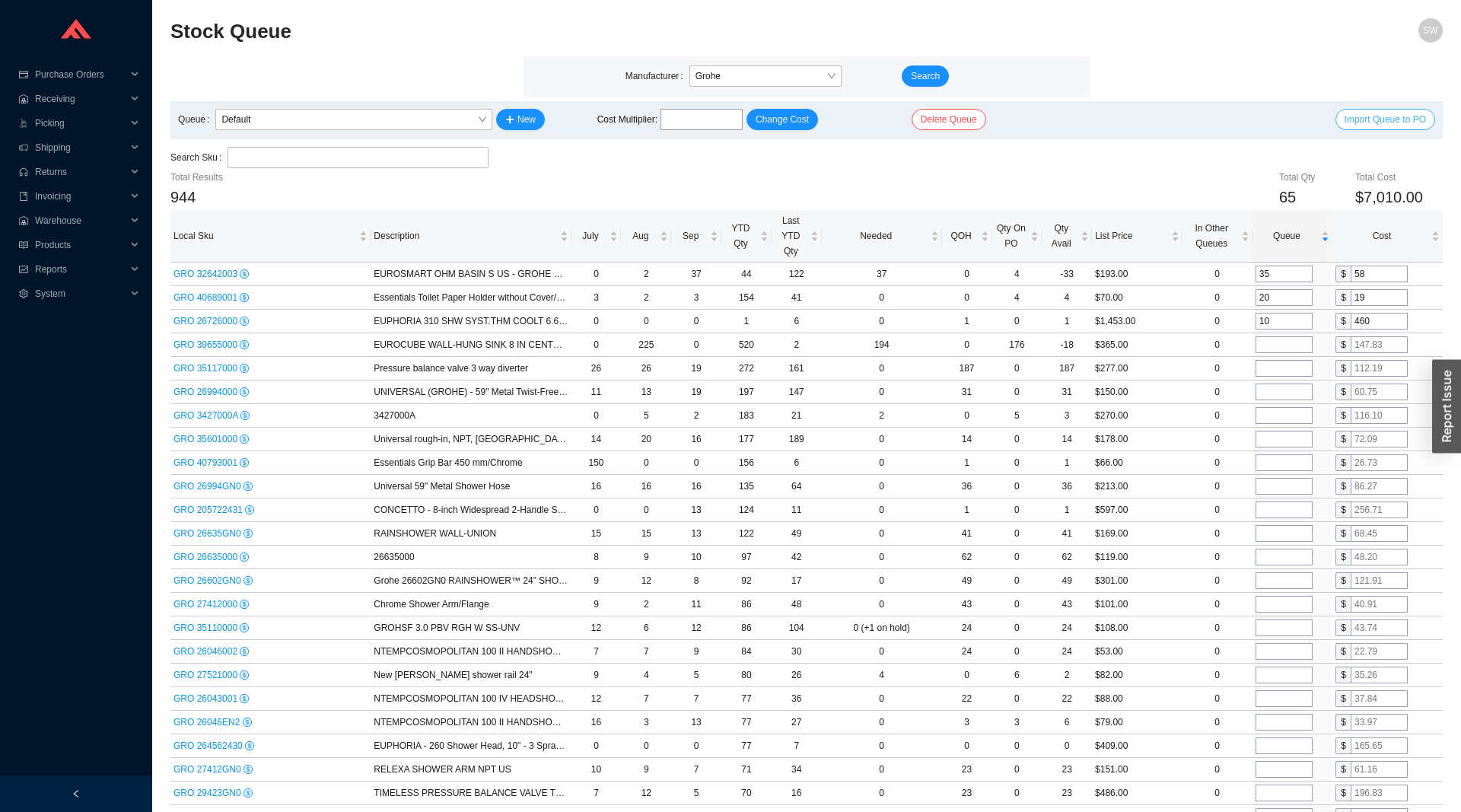
click at [1390, 126] on span "Import Queue to PO" at bounding box center [1385, 119] width 81 height 15
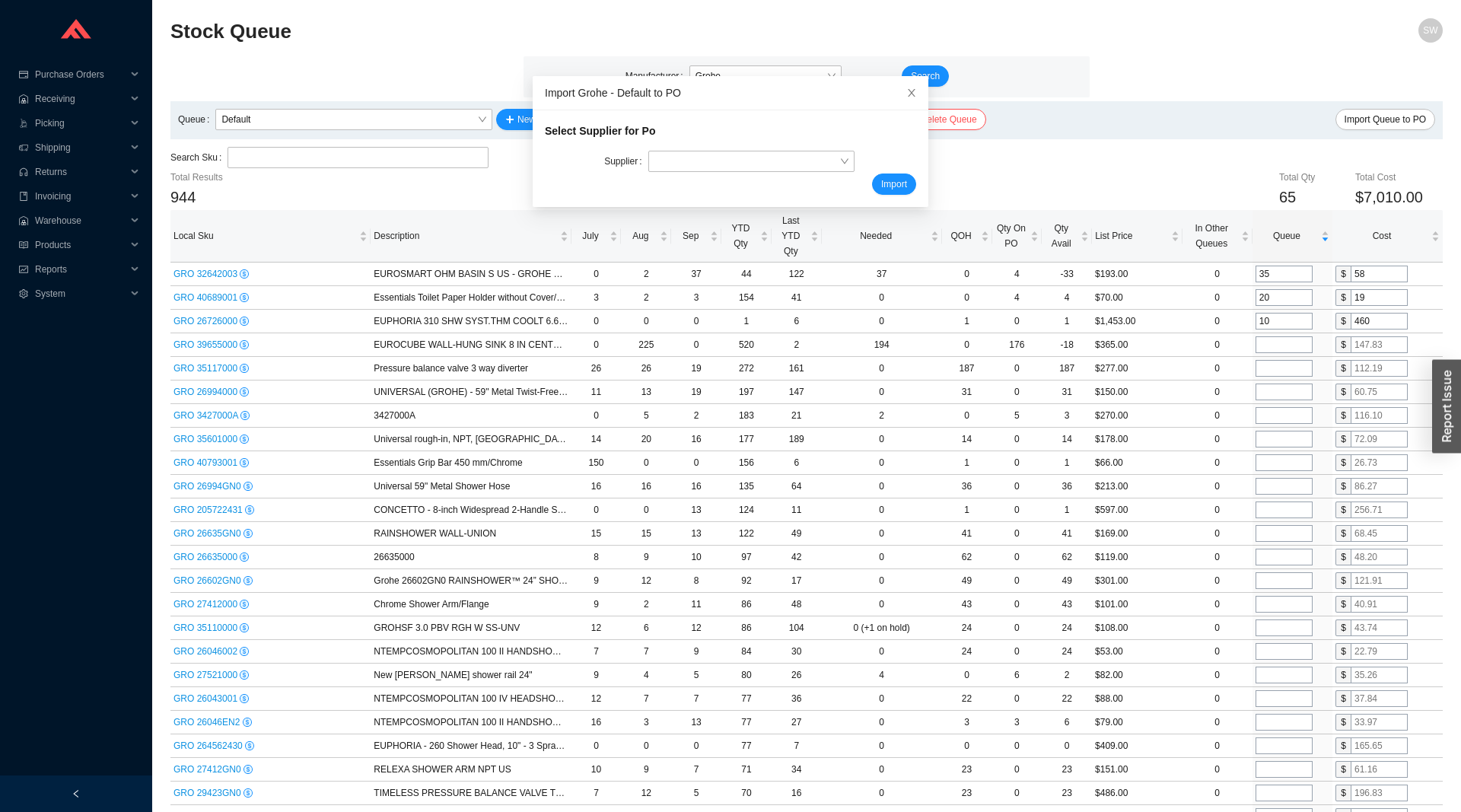
click at [767, 174] on div "Import" at bounding box center [730, 184] width 372 height 22
click at [763, 149] on div "Select Supplier for Po" at bounding box center [730, 136] width 372 height 28
click at [763, 157] on input "search" at bounding box center [747, 161] width 185 height 20
type input "[PERSON_NAME]"
click at [889, 176] on button "Import" at bounding box center [893, 184] width 44 height 22
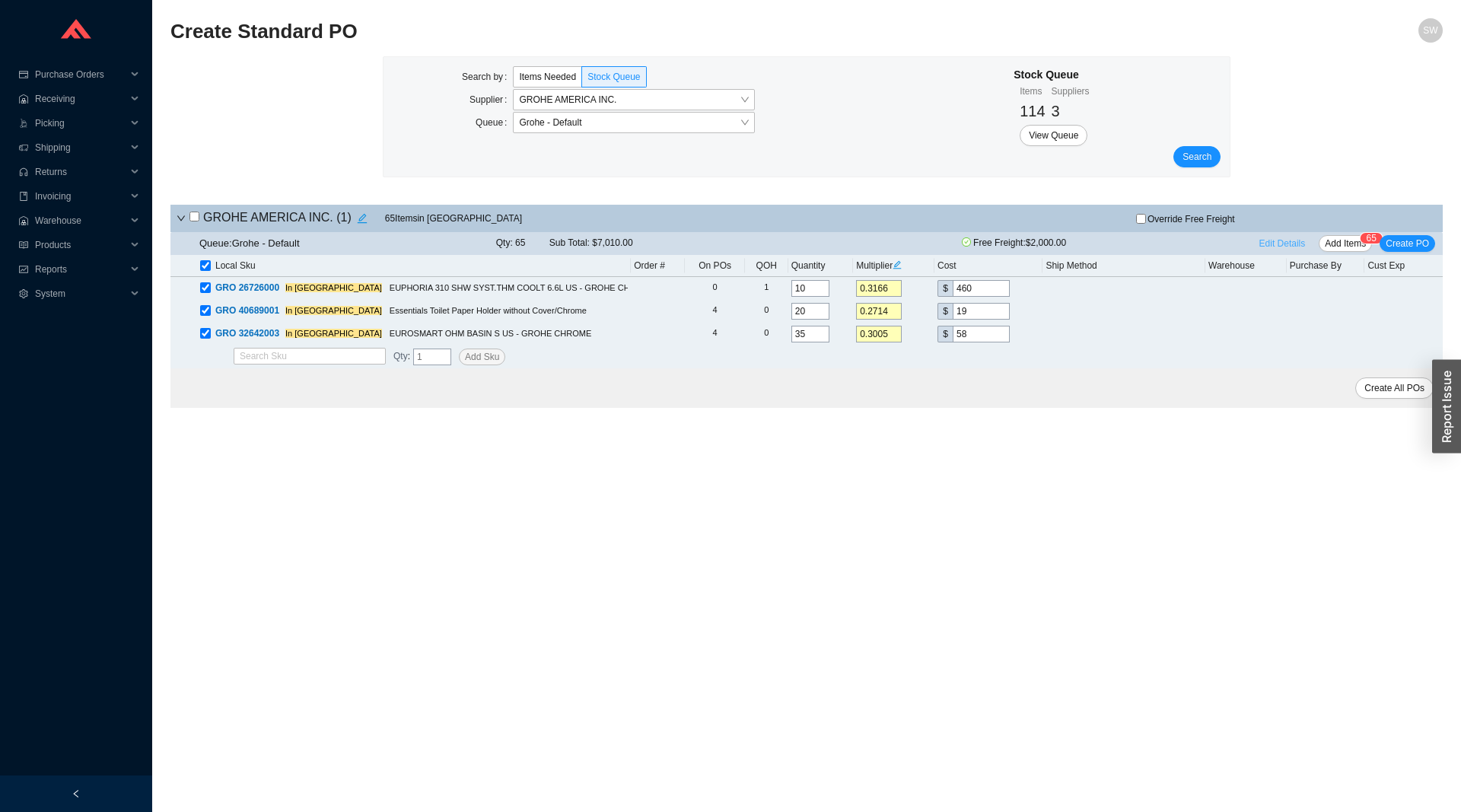
click at [1283, 249] on span "Edit Details" at bounding box center [1283, 243] width 47 height 15
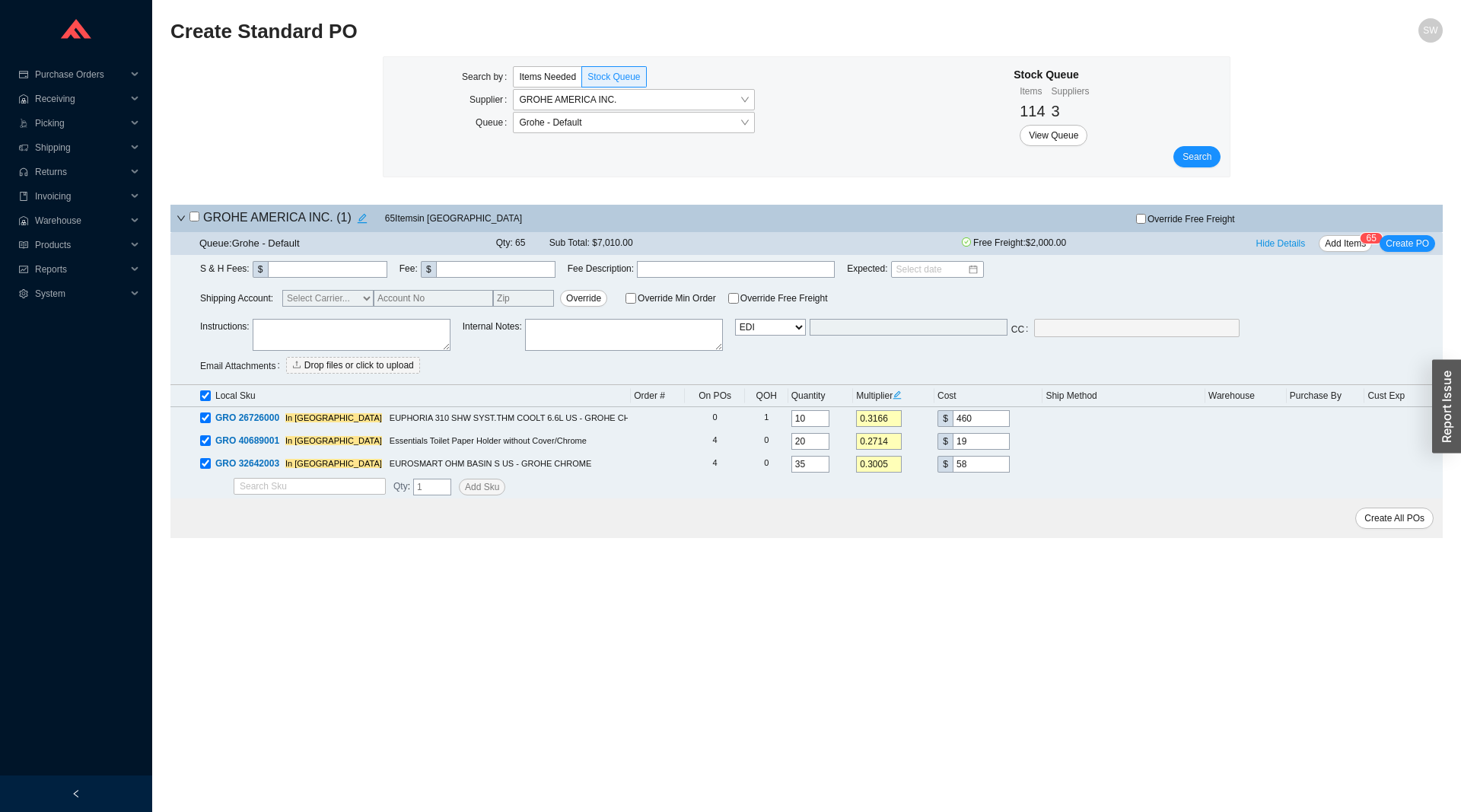
click at [735, 319] on select "Email Email Buyer EDI Do Not Send" at bounding box center [771, 327] width 71 height 17
select select "5"
click option "Email Buyer" at bounding box center [0, 0] width 0 height 0
type input "[EMAIL_ADDRESS][DOMAIN_NAME]"
click at [1406, 251] on span "Create PO" at bounding box center [1407, 243] width 43 height 15
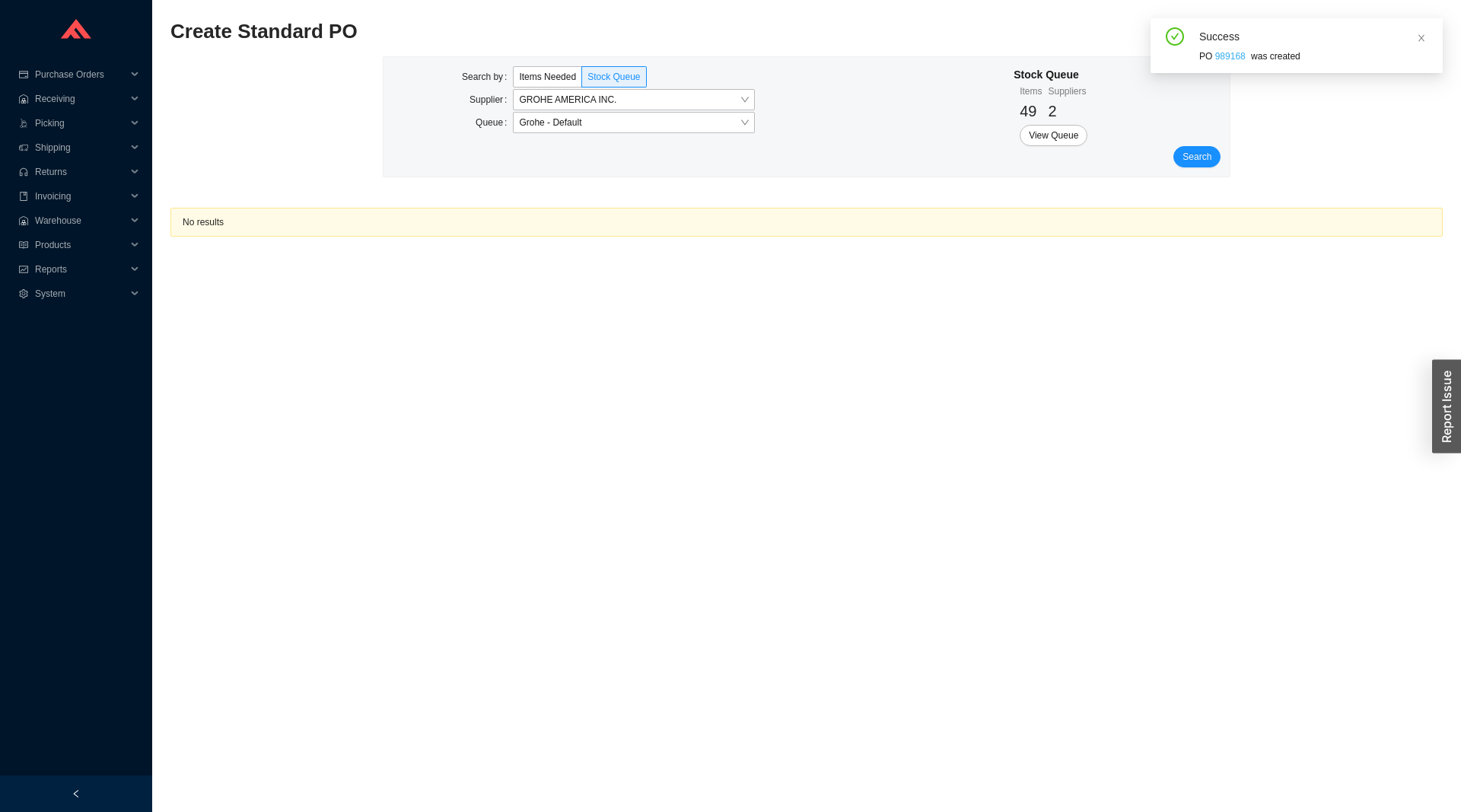
click at [1235, 57] on link "989168" at bounding box center [1231, 56] width 31 height 10
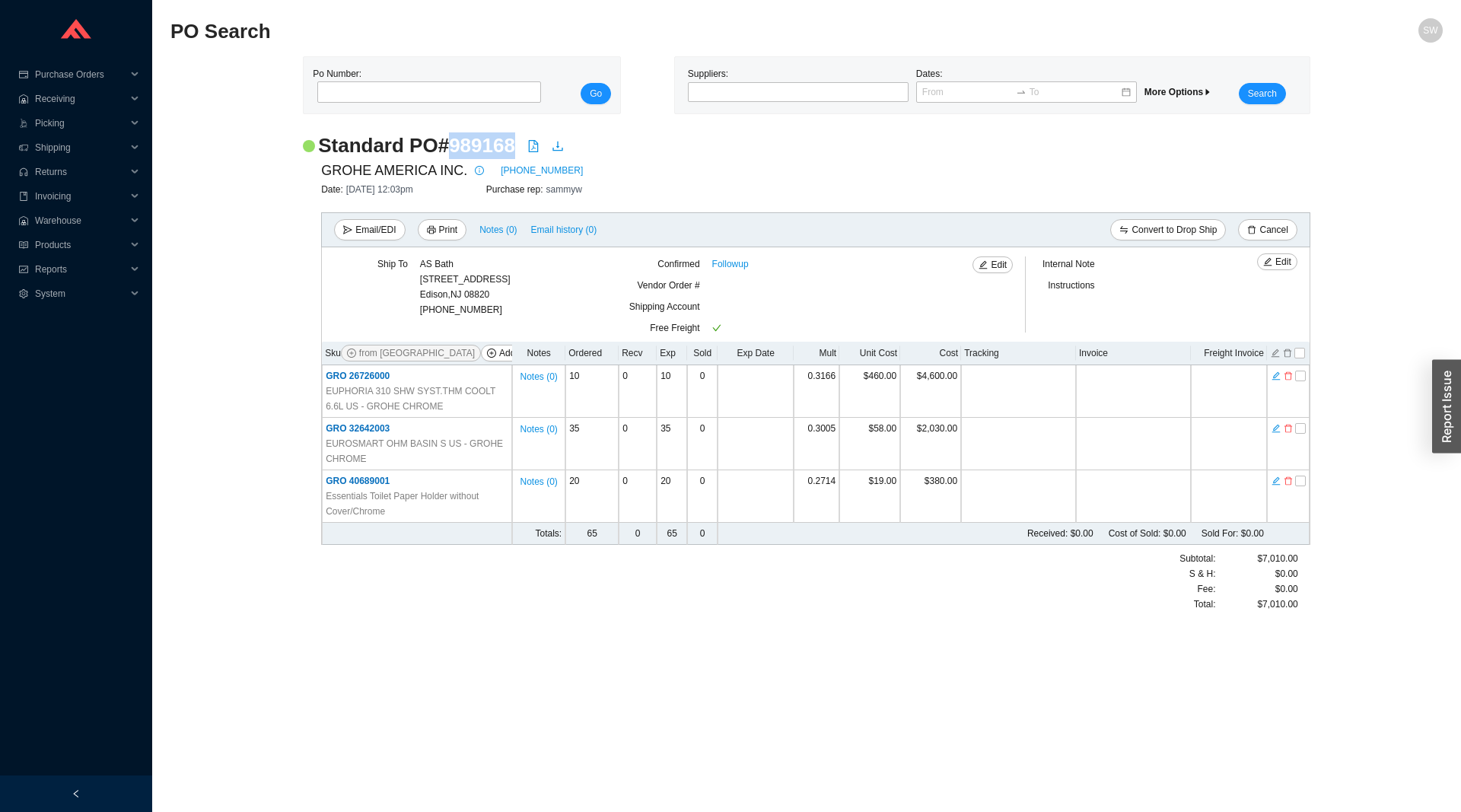
drag, startPoint x: 451, startPoint y: 148, endPoint x: 512, endPoint y: 146, distance: 61.0
click at [512, 146] on h2 "Standard PO # 989168" at bounding box center [417, 145] width 197 height 26
copy h2 "989168"
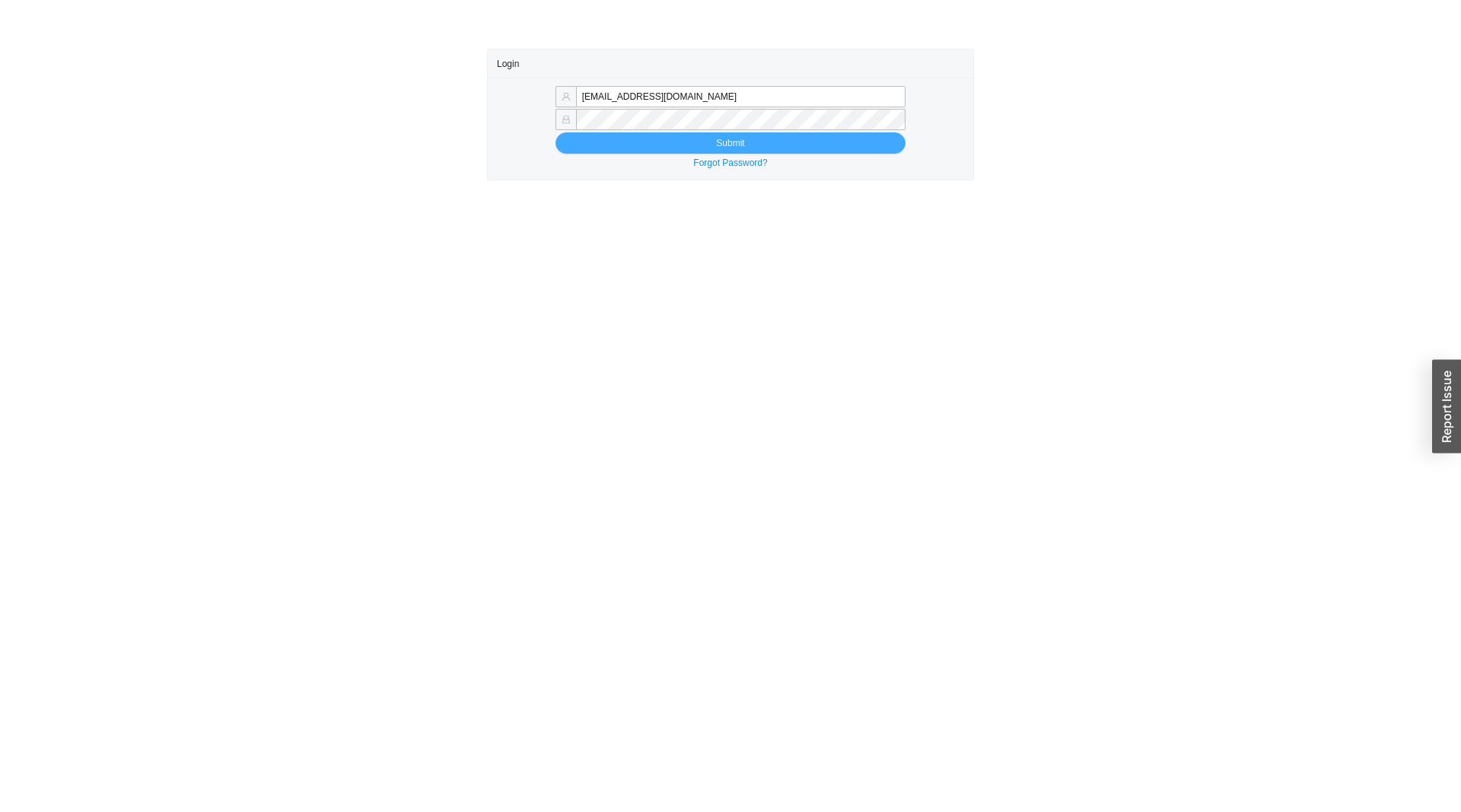
type input "[EMAIL_ADDRESS][DOMAIN_NAME]"
click at [828, 144] on button "Submit" at bounding box center [730, 143] width 350 height 22
